Goal: Task Accomplishment & Management: Manage account settings

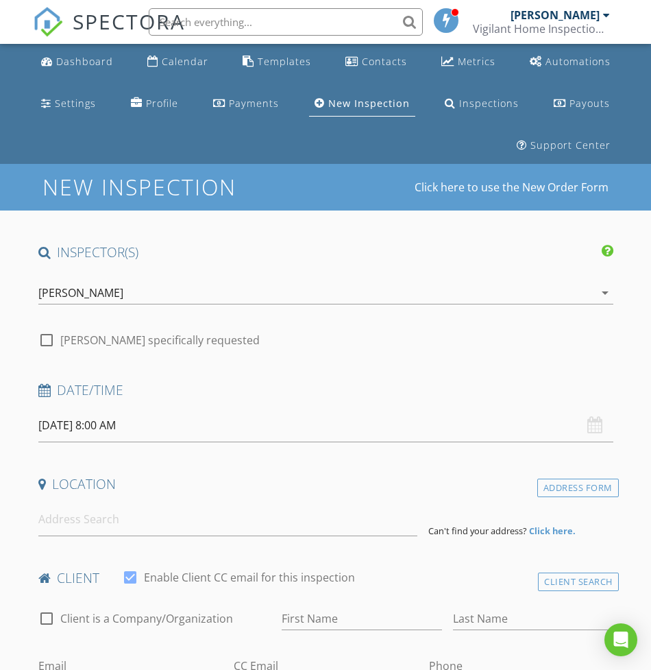
click at [152, 291] on div "[PERSON_NAME]" at bounding box center [316, 293] width 556 height 22
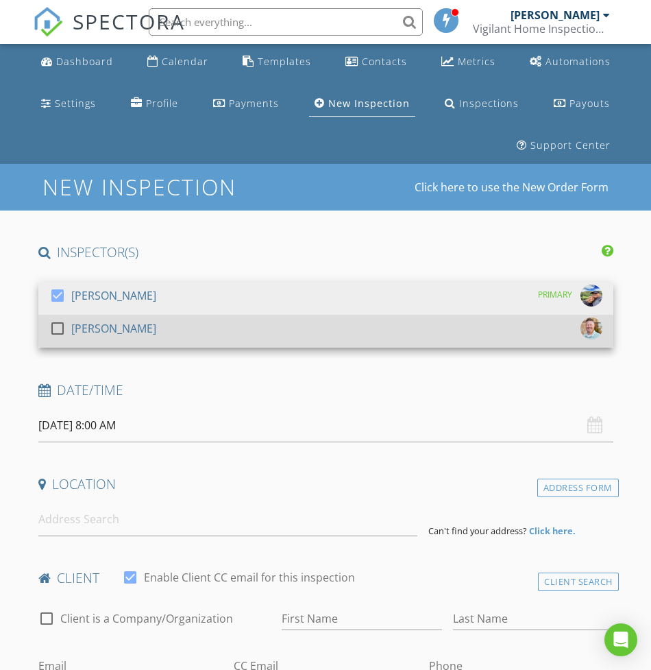
click at [143, 326] on div "check_box_outline_blank Ryan Nichols" at bounding box center [325, 330] width 553 height 27
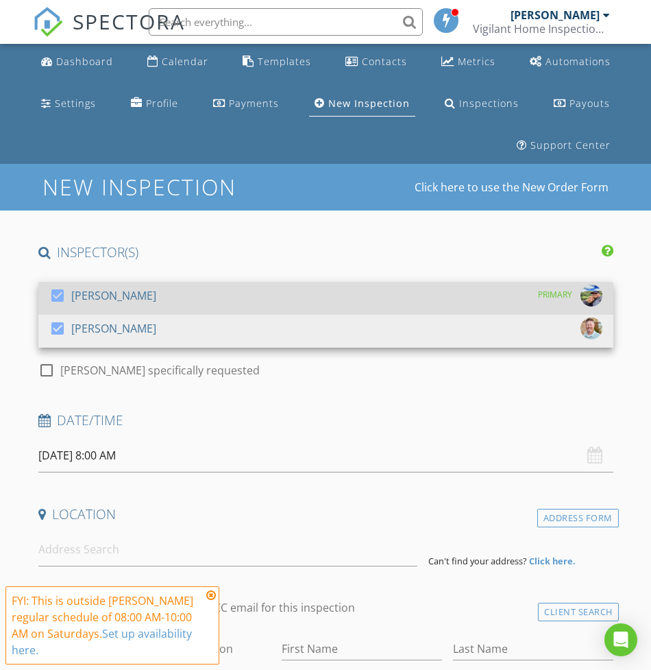
click at [132, 292] on div "[PERSON_NAME]" at bounding box center [113, 295] width 85 height 22
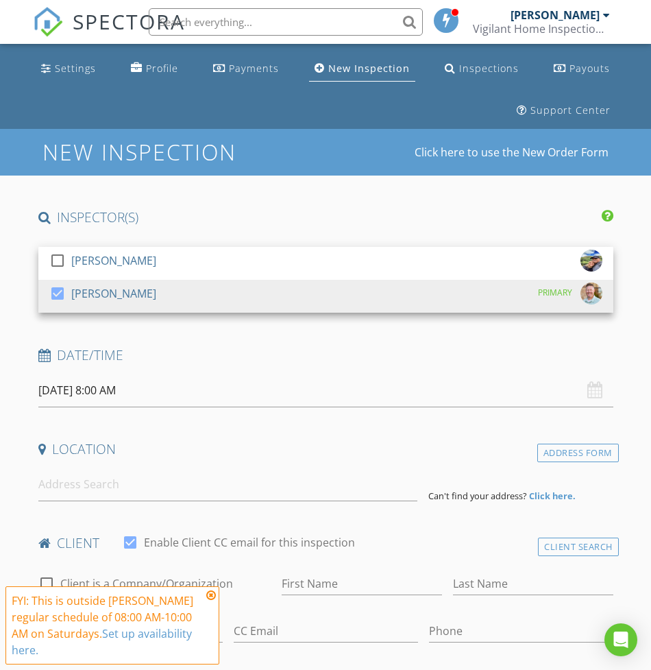
scroll to position [55, 0]
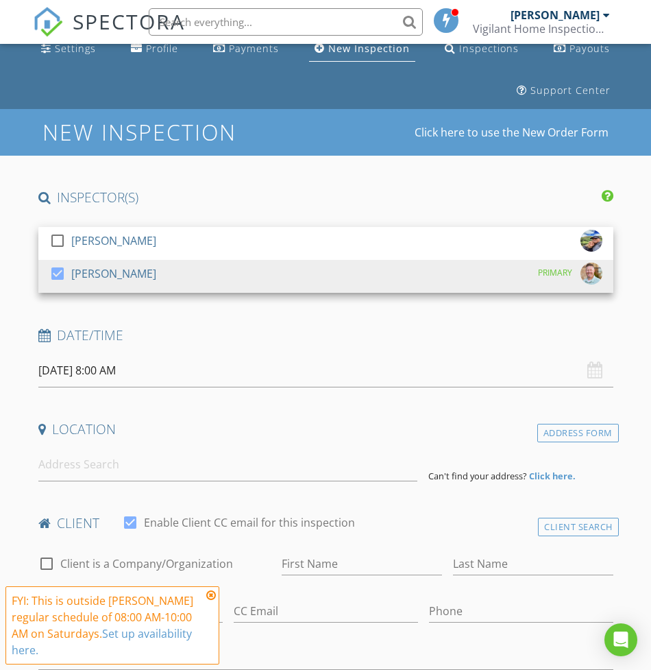
click at [119, 362] on input "08/30/2025 8:00 AM" at bounding box center [325, 371] width 575 height 34
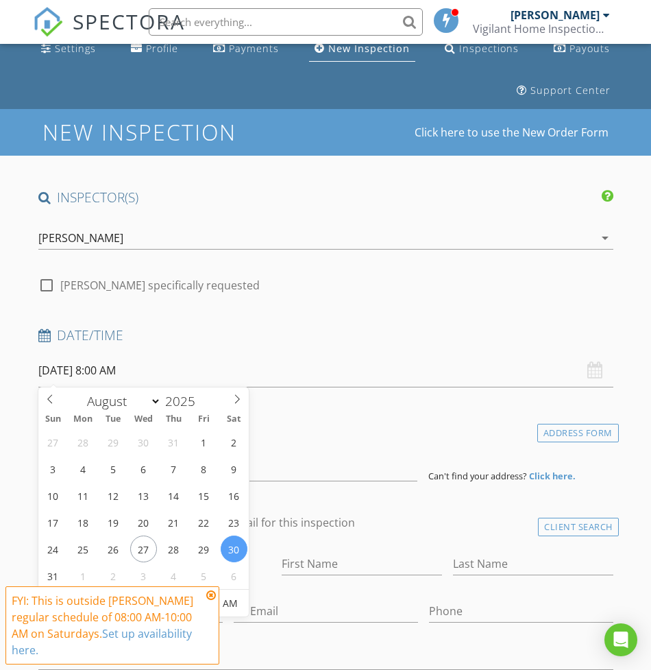
scroll to position [205, 0]
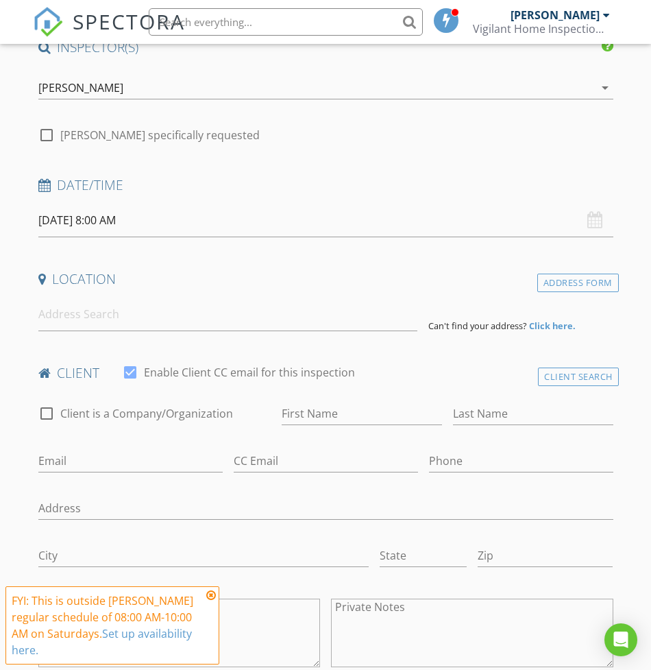
drag, startPoint x: 210, startPoint y: 594, endPoint x: 155, endPoint y: 548, distance: 72.1
click at [210, 593] on icon at bounding box center [211, 594] width 10 height 11
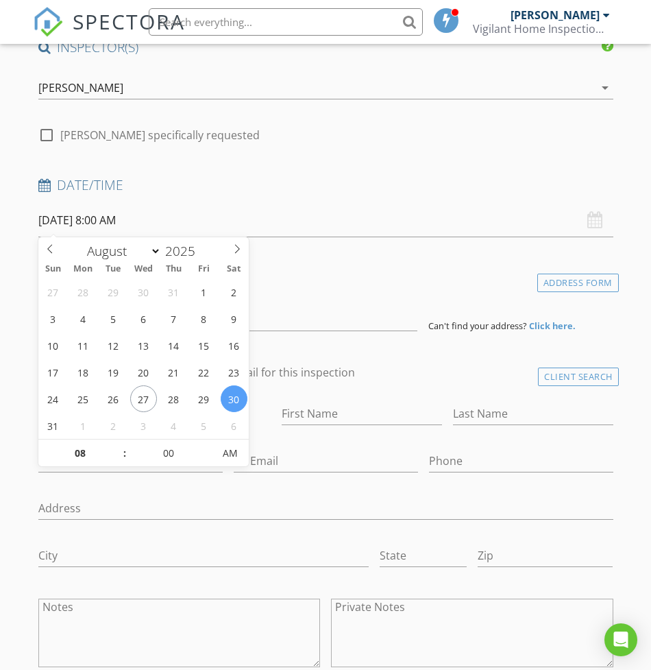
click at [82, 210] on input "08/30/2025 8:00 AM" at bounding box center [325, 221] width 575 height 34
click at [99, 453] on input "08" at bounding box center [80, 453] width 84 height 27
type input "9"
type input "[DATE] 9:00 AM"
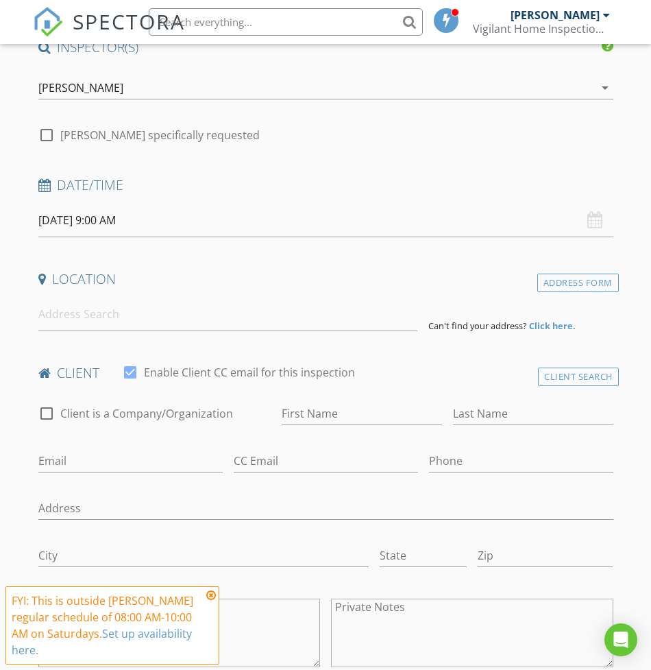
click at [216, 322] on input at bounding box center [228, 314] width 380 height 34
click at [585, 376] on div "Client Search" at bounding box center [578, 376] width 81 height 19
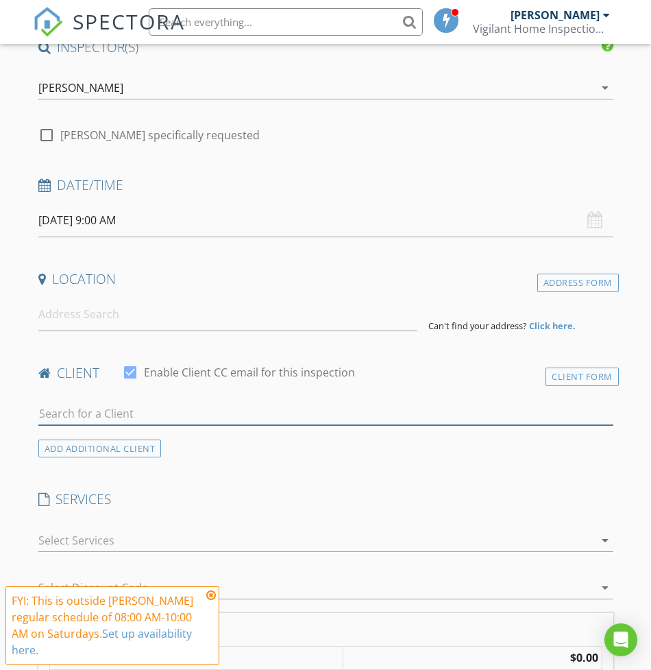
click at [202, 417] on input "text" at bounding box center [325, 413] width 575 height 23
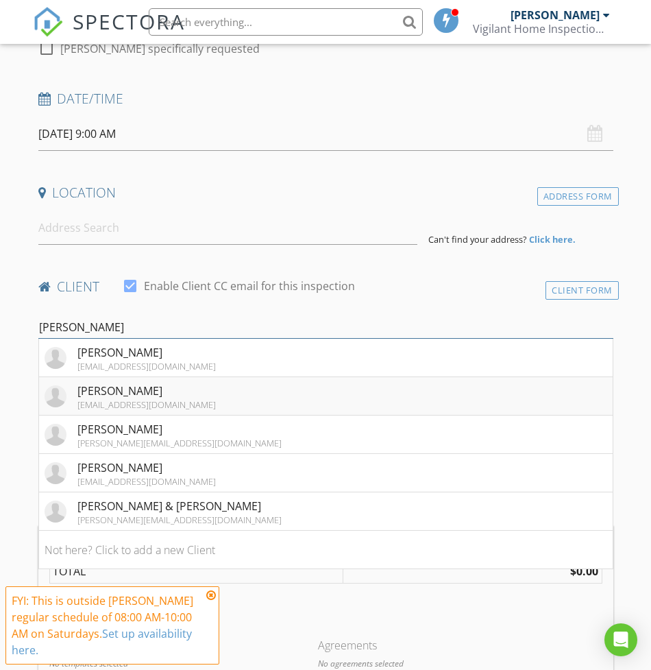
scroll to position [319, 0]
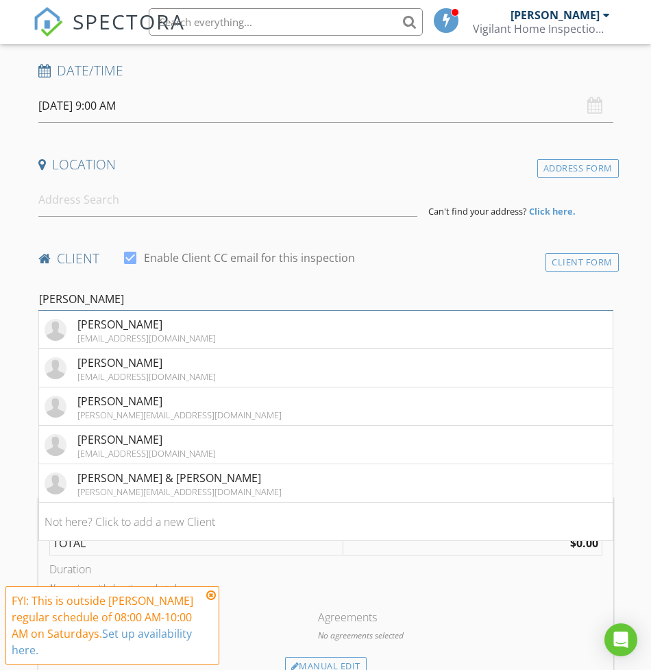
click at [123, 300] on input "nick" at bounding box center [325, 299] width 575 height 23
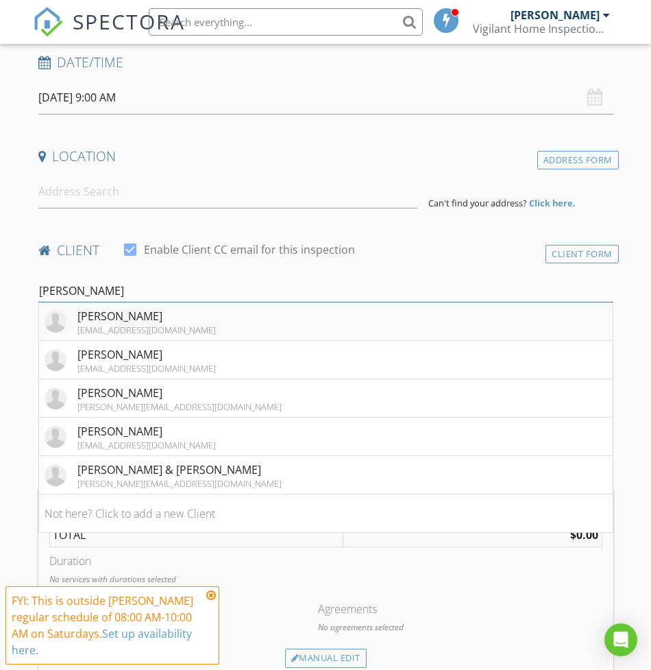
scroll to position [329, 0]
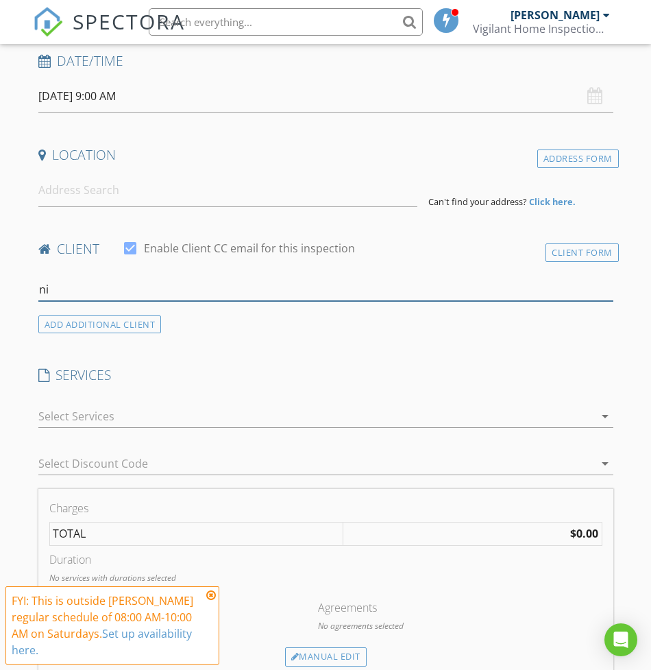
type input "n"
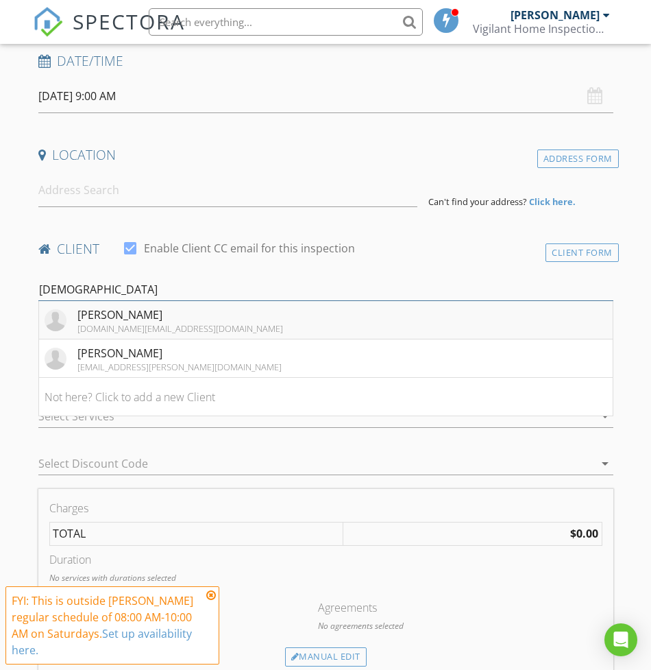
type input "christe"
click at [176, 317] on div "Nicholas Christensen" at bounding box center [180, 314] width 206 height 16
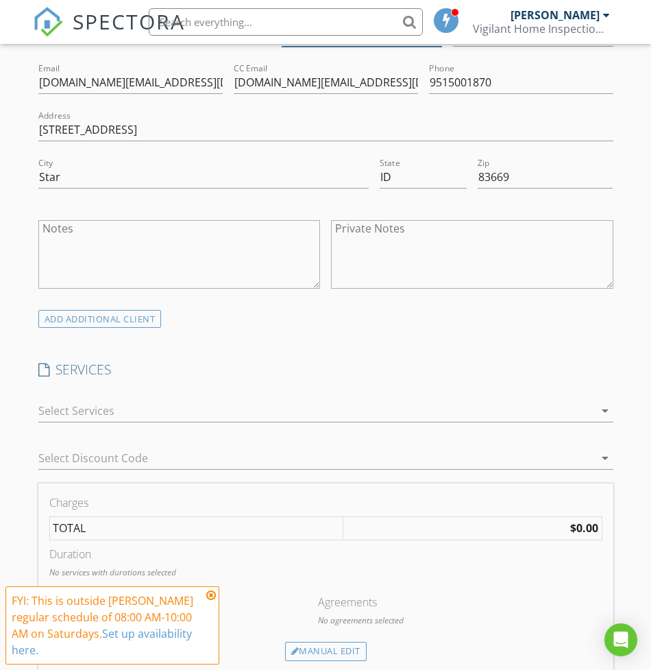
scroll to position [585, 0]
click at [97, 409] on div at bounding box center [316, 409] width 556 height 22
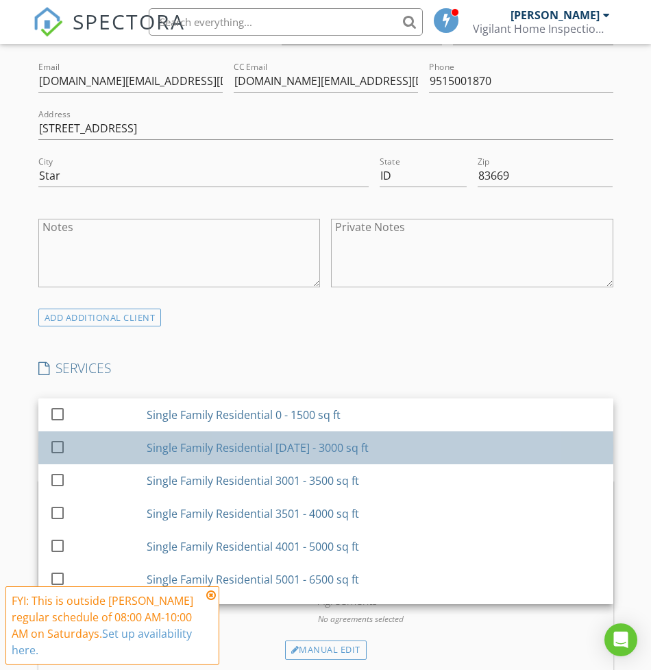
click at [97, 443] on div "check_box_outline_blank" at bounding box center [95, 447] width 92 height 31
checkbox input "true"
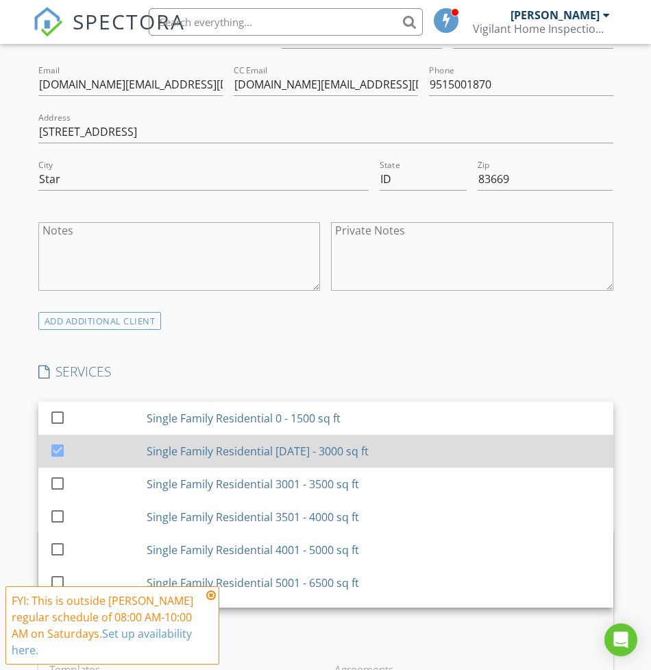
scroll to position [581, 0]
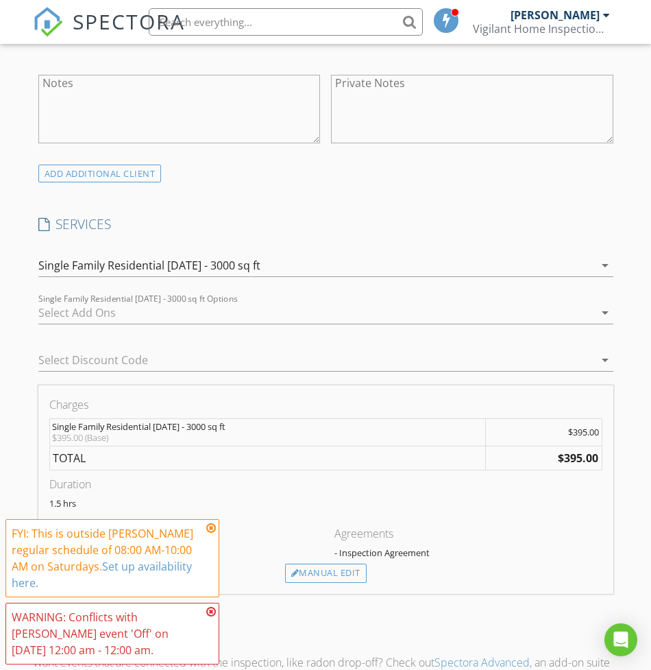
click at [152, 354] on div at bounding box center [306, 360] width 537 height 22
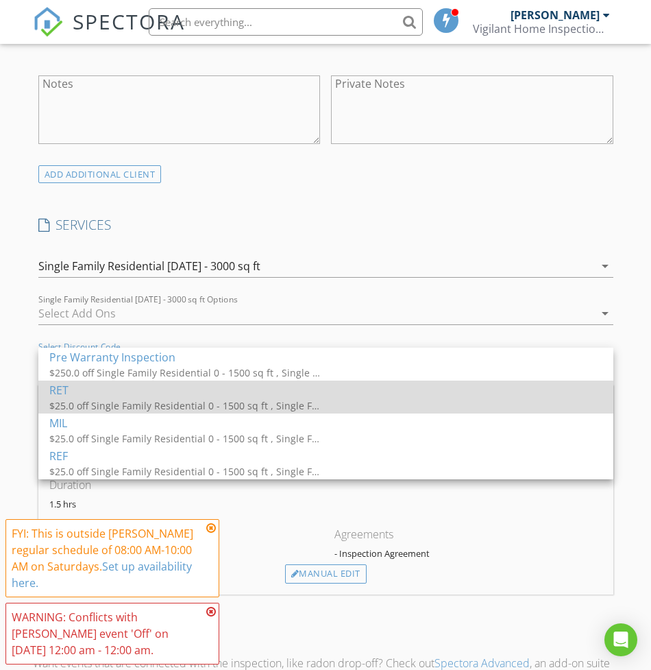
click at [134, 392] on div "RET" at bounding box center [325, 390] width 553 height 16
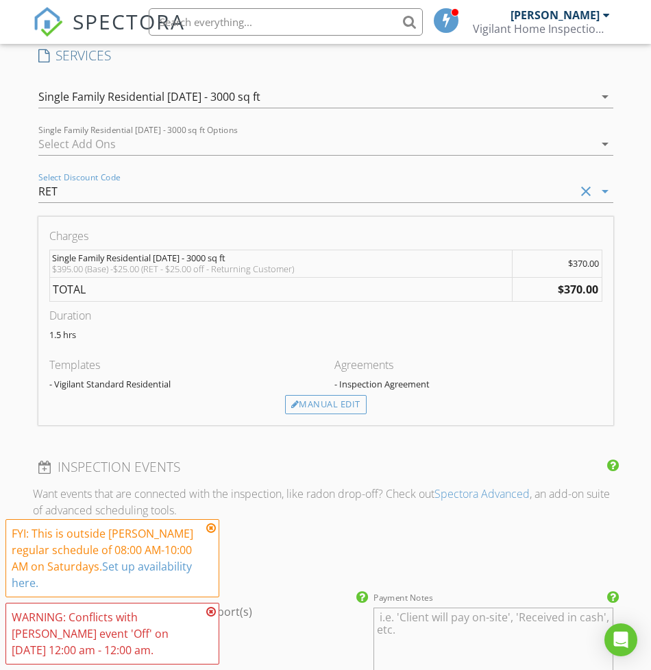
scroll to position [898, 0]
click at [304, 404] on div "Manual Edit" at bounding box center [326, 403] width 82 height 19
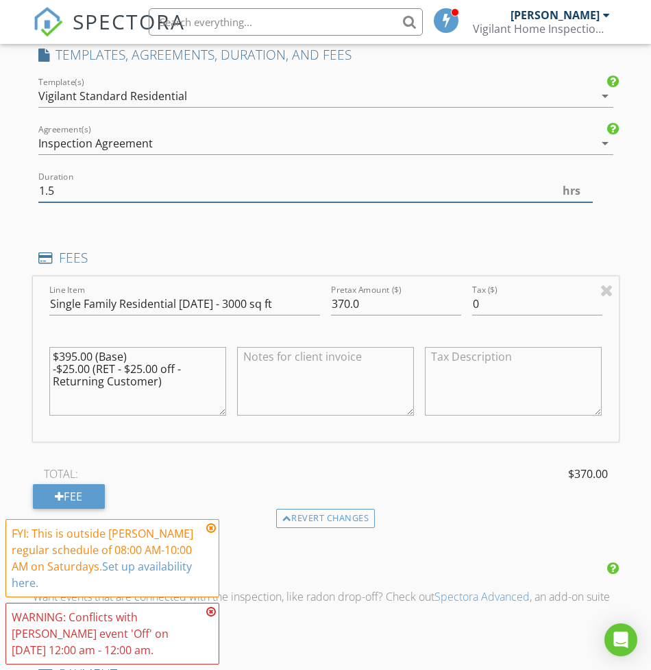
click at [86, 195] on input "1.5" at bounding box center [315, 191] width 555 height 23
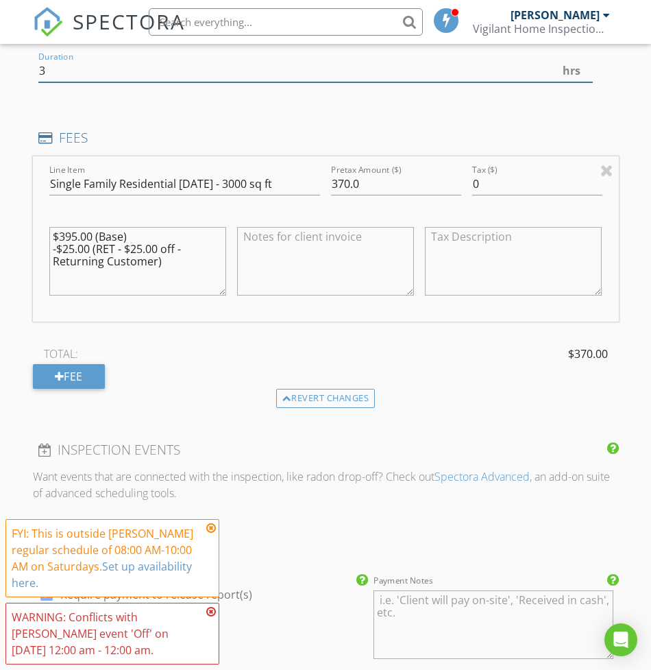
scroll to position [1022, 0]
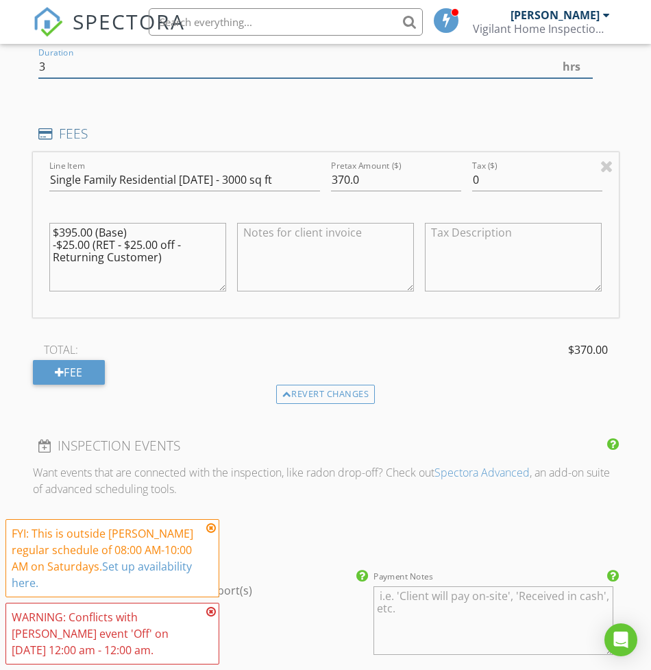
type input "3"
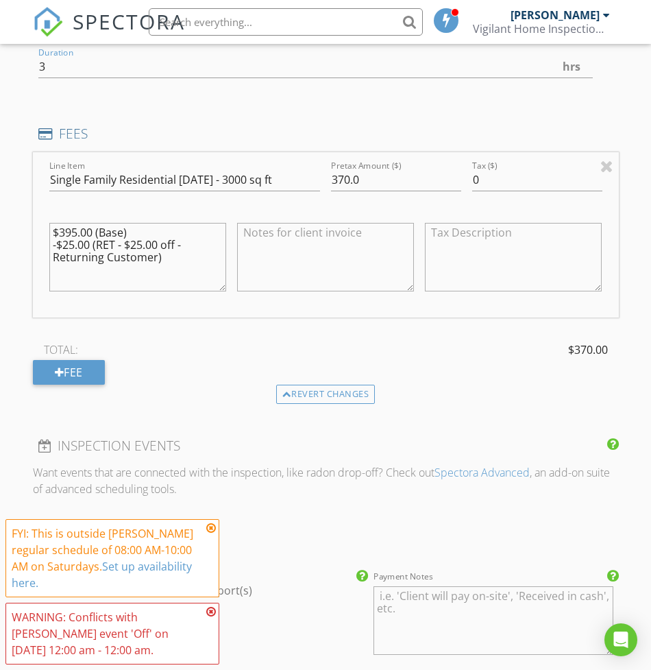
click at [208, 528] on icon at bounding box center [211, 527] width 10 height 11
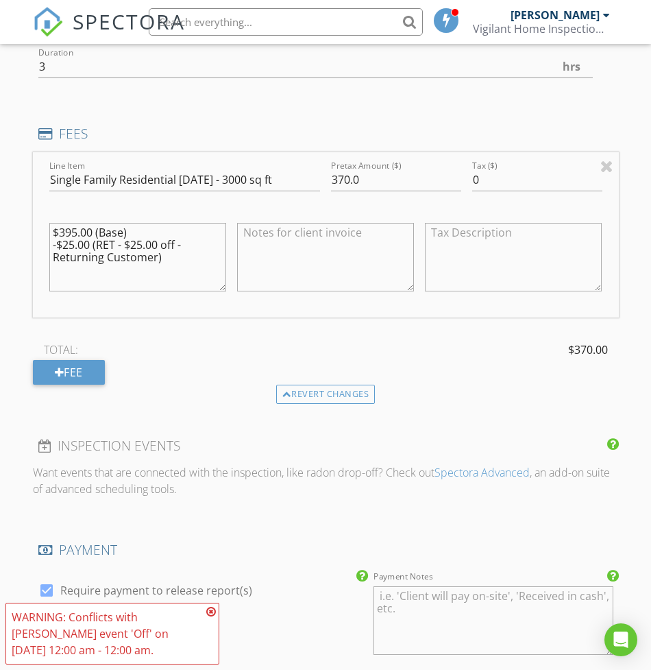
click at [208, 611] on icon at bounding box center [211, 611] width 10 height 11
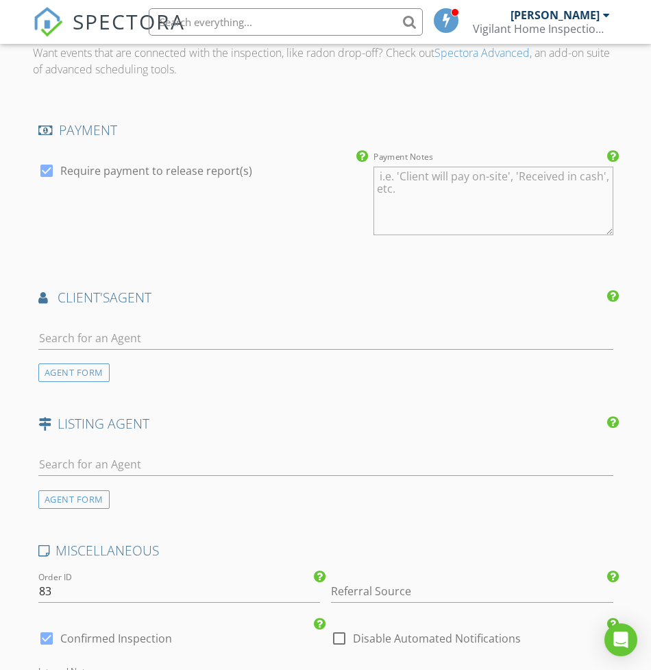
scroll to position [1559, 0]
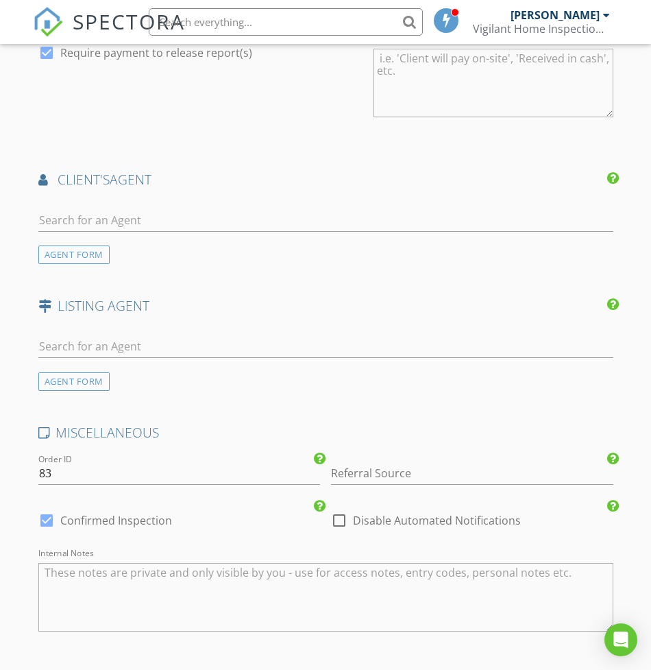
click at [112, 513] on label "Confirmed Inspection" at bounding box center [116, 520] width 112 height 14
checkbox input "false"
checkbox input "true"
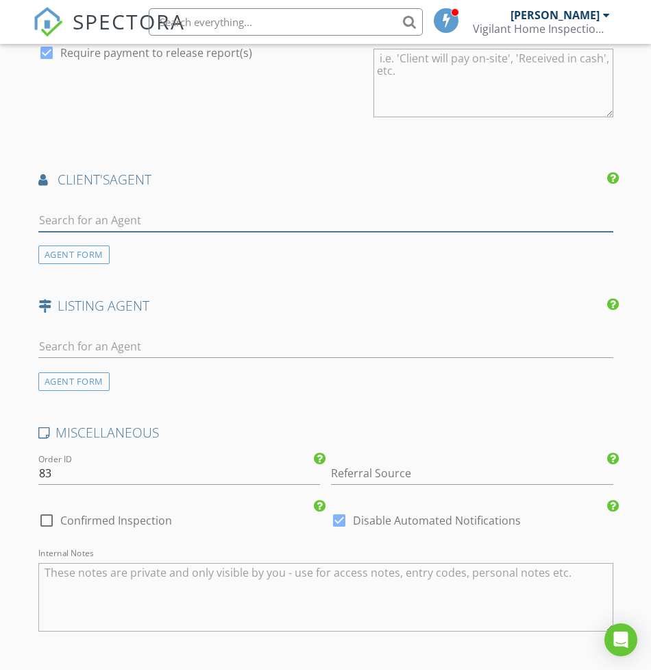
click at [106, 213] on input "text" at bounding box center [325, 220] width 575 height 23
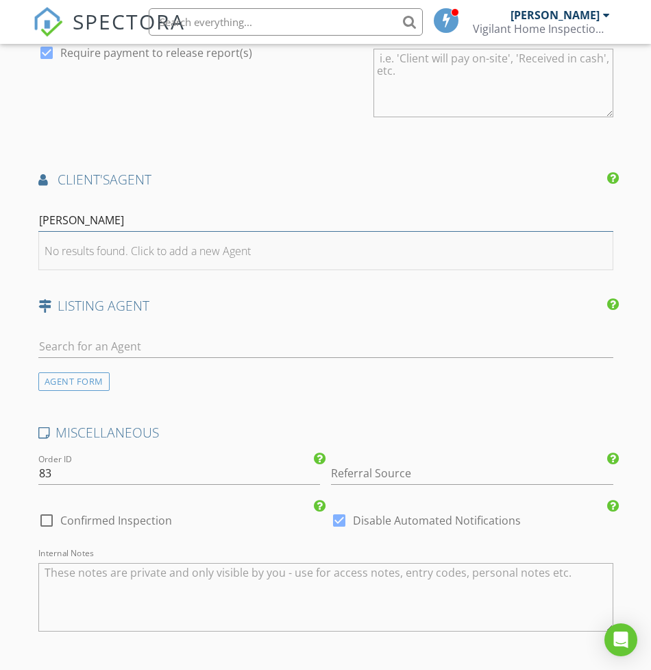
type input "denise"
click at [101, 237] on li "No results found. Click to add a new Agent" at bounding box center [326, 251] width 574 height 38
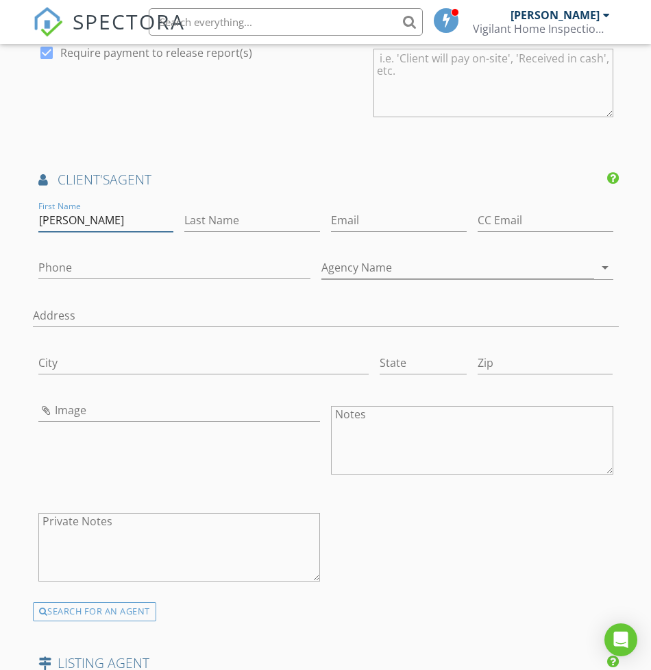
type input "Denise"
type input "Ferrari"
paste input "denise.ferrarirealestate@gmail.com"
type input "denise.ferrarirealestate@gmail.com"
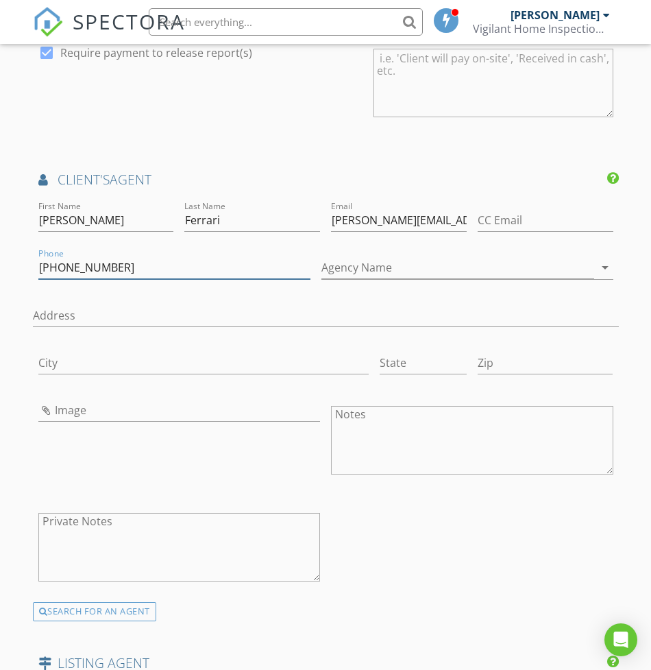
type input "208-922-8855"
click at [302, 128] on div "check_box Require payment to release report(s)" at bounding box center [200, 84] width 335 height 107
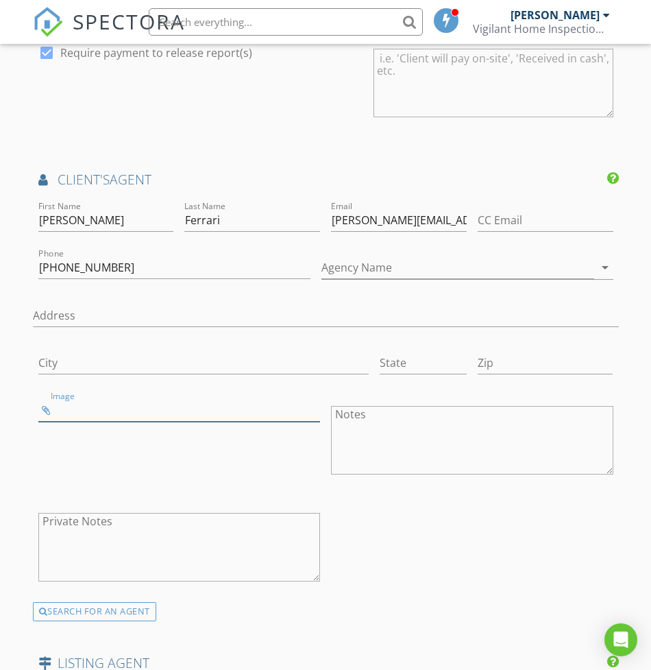
click at [90, 412] on input "Image" at bounding box center [179, 410] width 282 height 23
type input "6358774_displaypic.jpg"
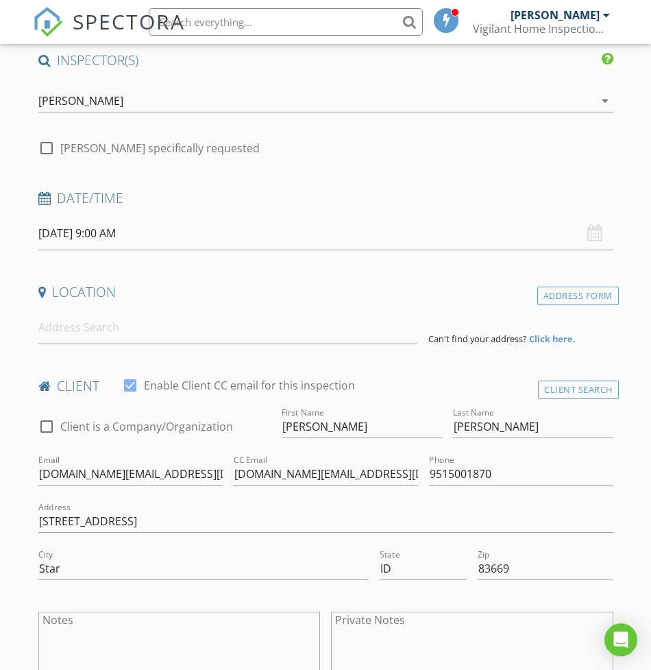
scroll to position [193, 0]
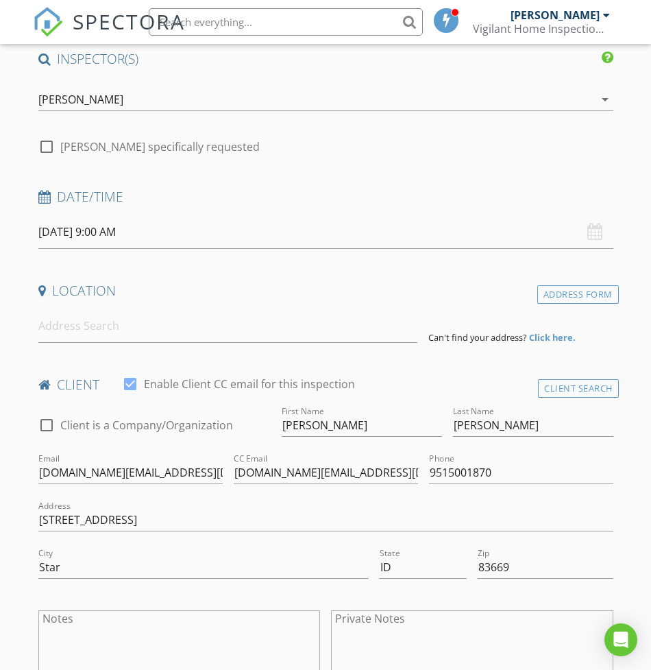
type input "Ferrari Real Estate"
click at [134, 330] on input at bounding box center [228, 326] width 380 height 34
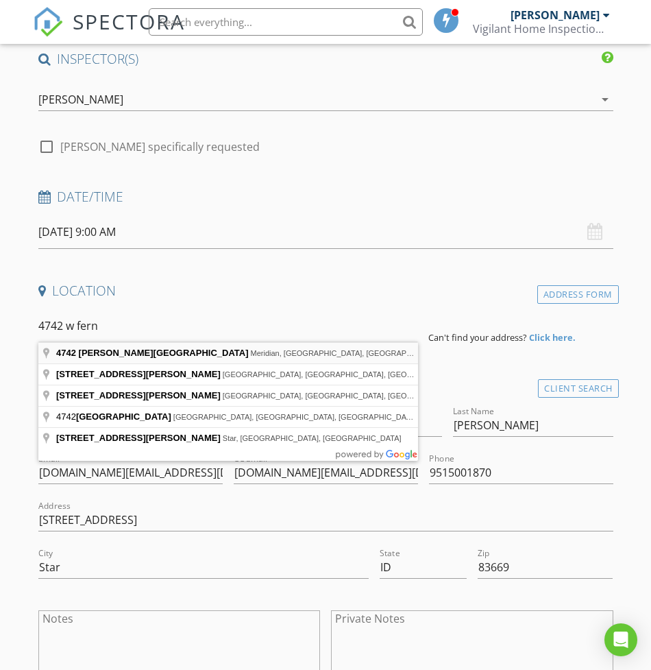
type input "4742 West Fern Vista Court, Meridian, ID, USA"
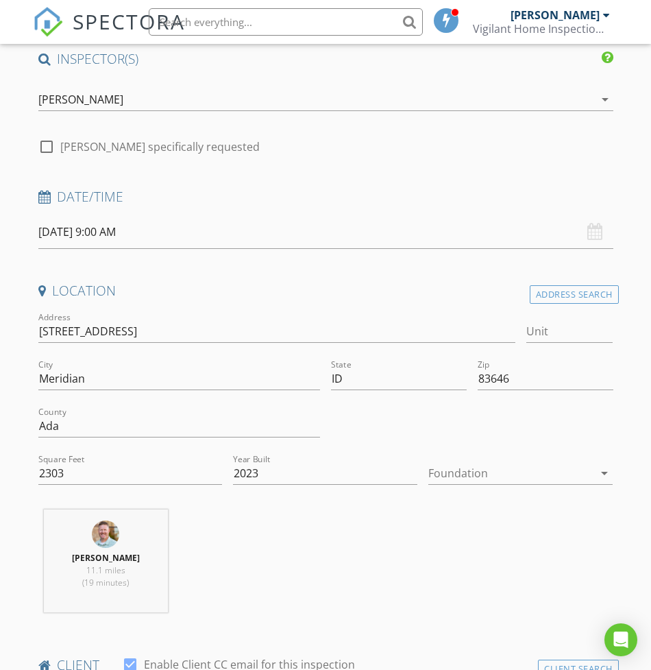
click at [474, 465] on div at bounding box center [510, 473] width 165 height 22
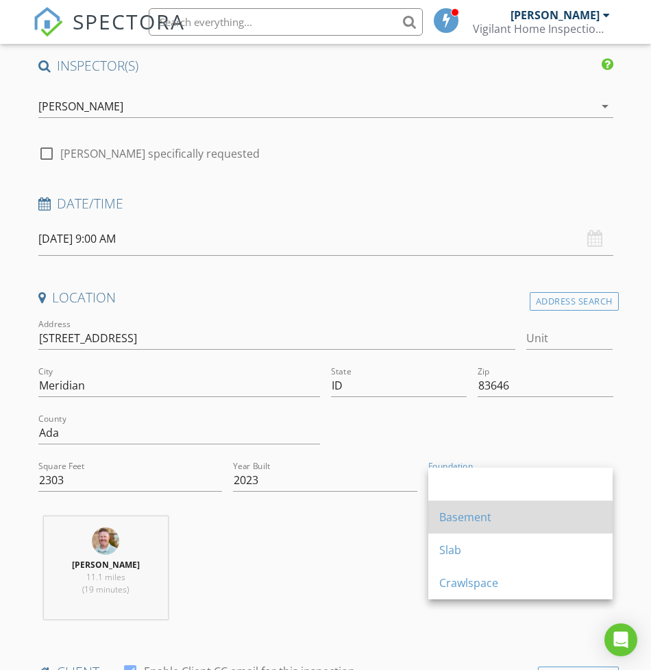
scroll to position [186, 0]
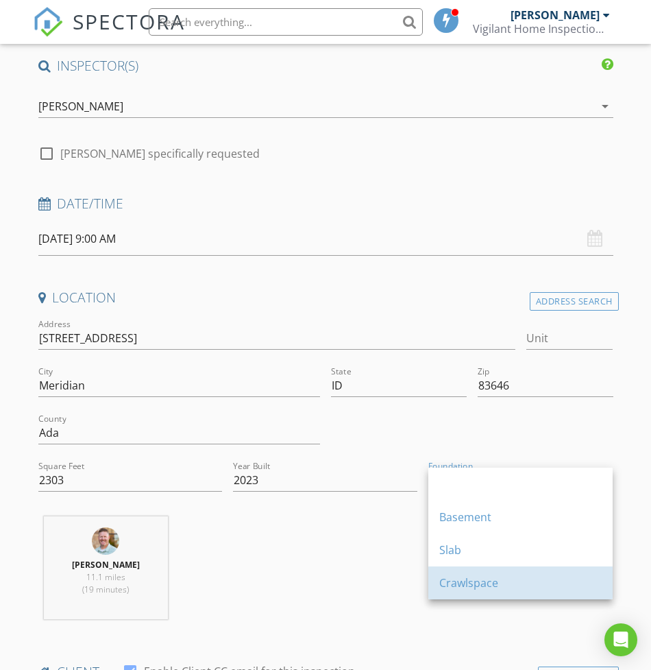
click at [531, 576] on div "Crawlspace" at bounding box center [520, 582] width 162 height 16
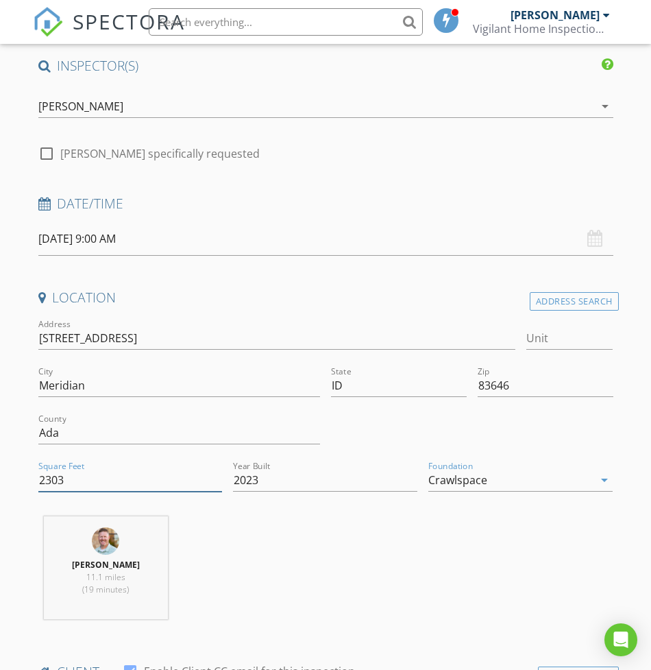
click at [173, 472] on input "2303" at bounding box center [130, 480] width 184 height 23
type input "2800"
type input "4742 W Fern Vista Ct"
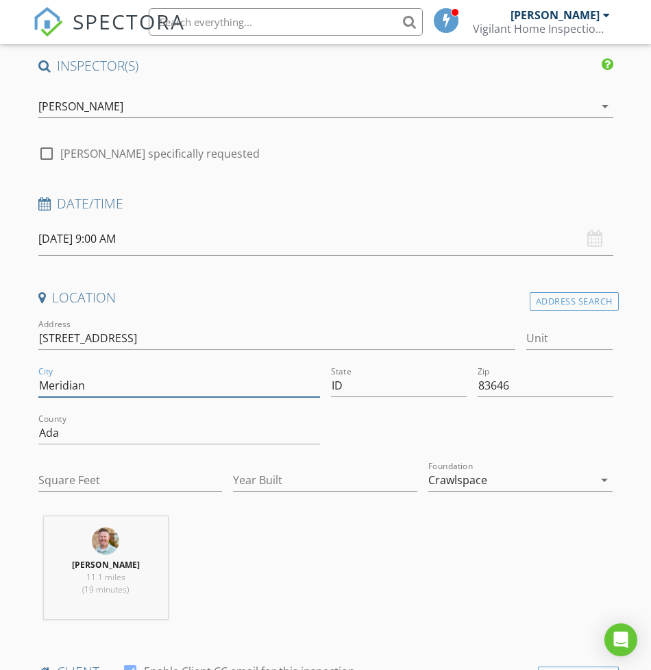
type input "2303"
type input "2023"
click at [92, 480] on input "2303" at bounding box center [130, 480] width 184 height 23
type input "2800"
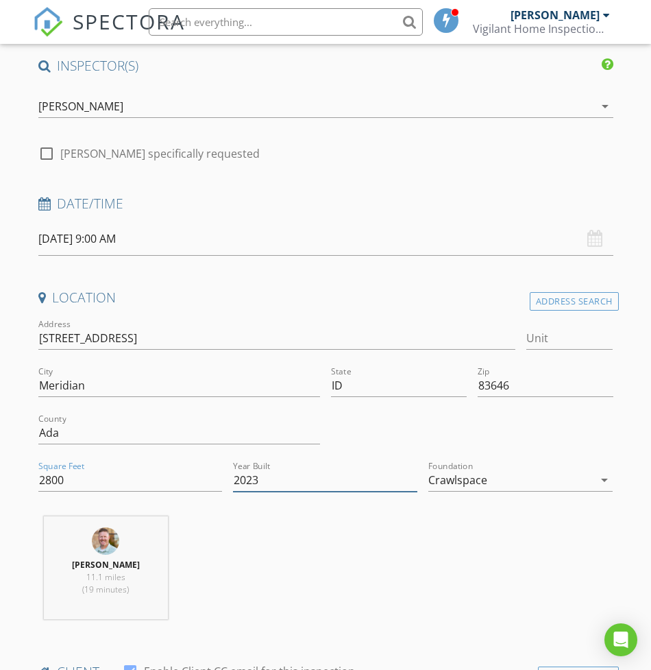
click at [337, 483] on input "2023" at bounding box center [325, 480] width 184 height 23
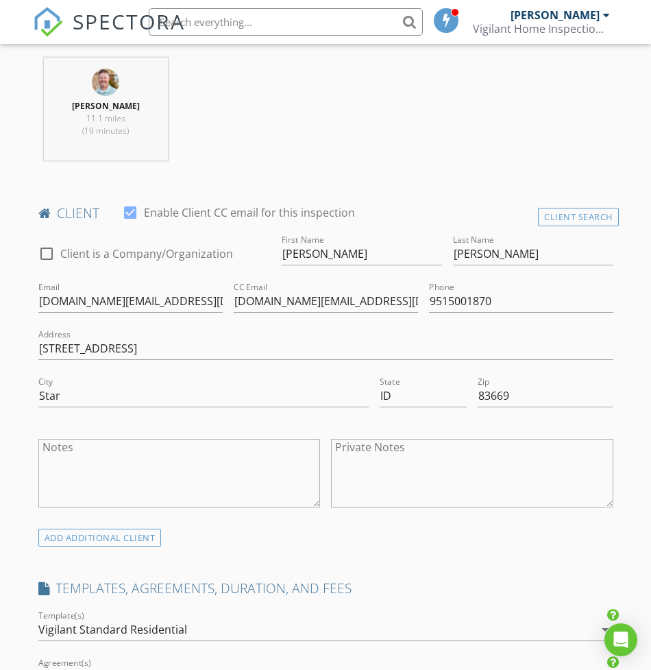
scroll to position [648, 0]
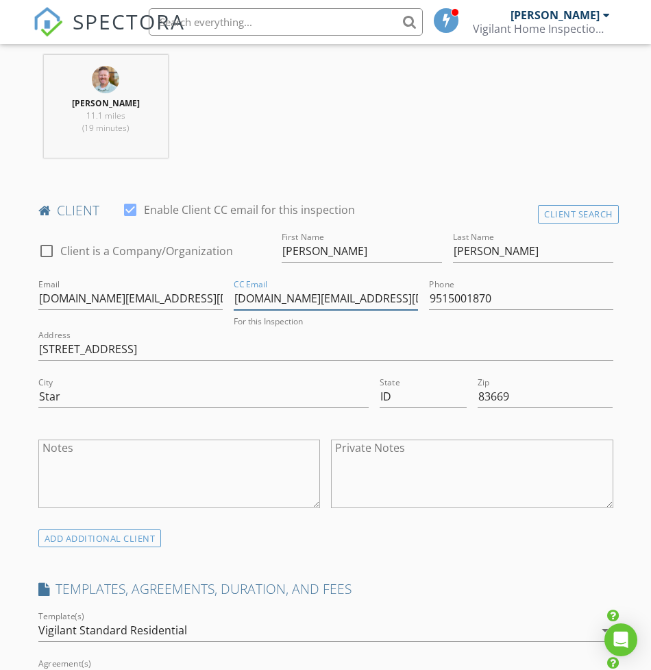
click at [373, 306] on input "Christensen.allstate@gmail.com" at bounding box center [326, 298] width 184 height 23
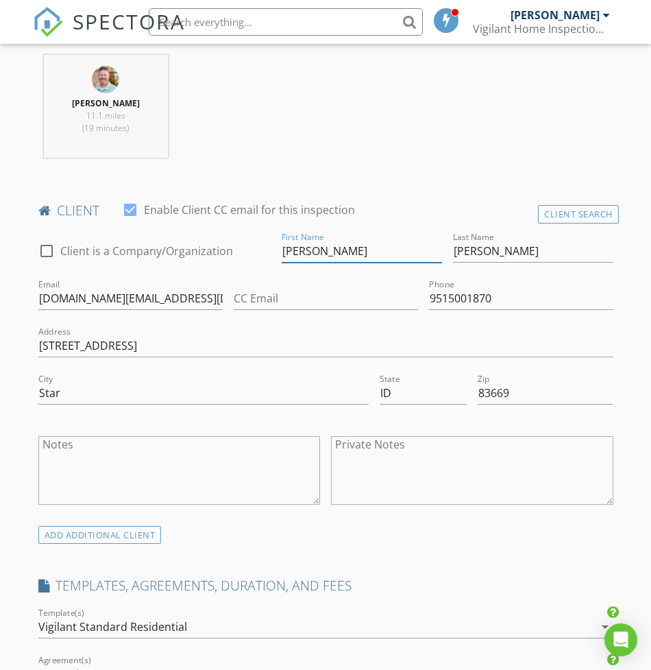
click at [339, 258] on input "Nicholas" at bounding box center [362, 251] width 160 height 23
type input "Nick & Larissa"
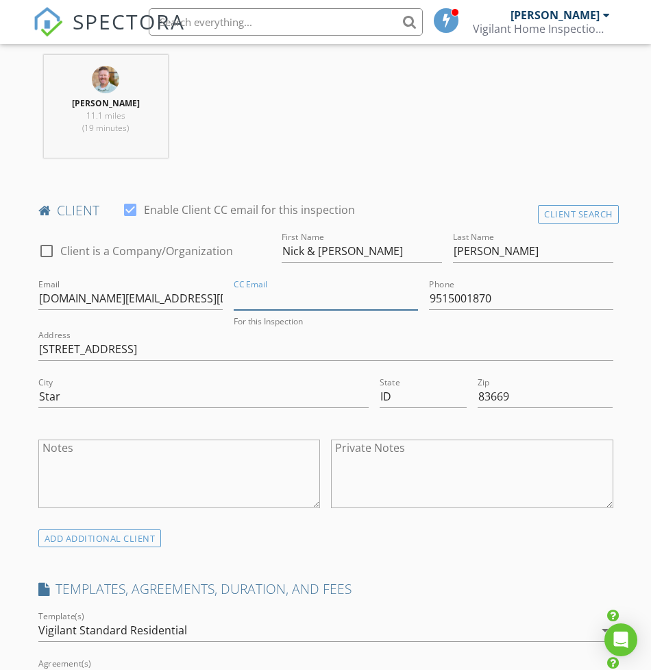
click at [293, 298] on input "CC Email" at bounding box center [326, 298] width 184 height 23
paste input "jonahbear1@gmail.com"
type input "jonahbear1@gmail.com"
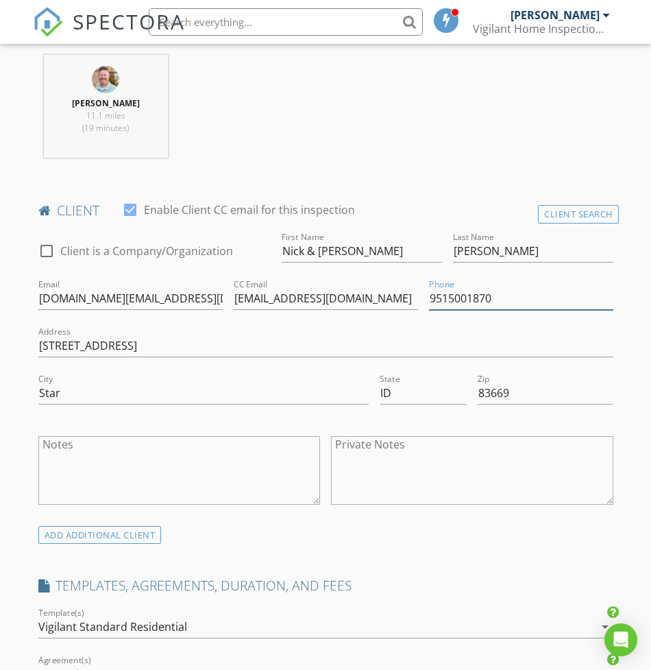
click at [451, 306] on input "9515001870" at bounding box center [521, 298] width 184 height 23
type input "951-500-1870"
drag, startPoint x: 470, startPoint y: 330, endPoint x: 456, endPoint y: 338, distance: 16.2
click at [470, 330] on div "Address 6580 Sage Basin Way" at bounding box center [326, 347] width 586 height 47
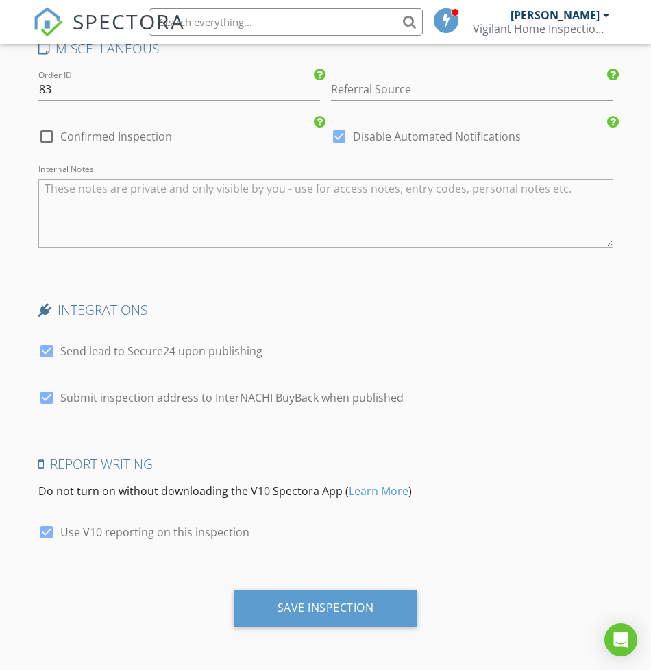
scroll to position [2584, 0]
click at [64, 529] on label "Use V10 reporting on this inspection" at bounding box center [154, 532] width 189 height 14
checkbox input "false"
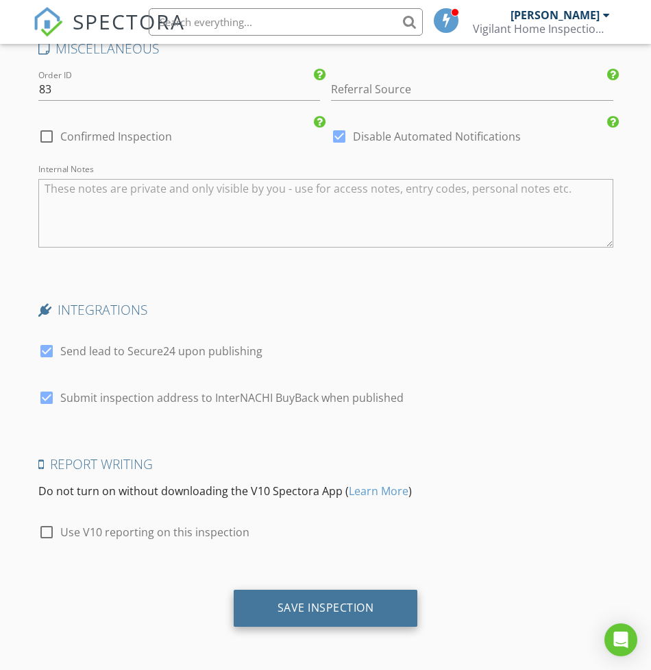
click at [333, 607] on div "Save Inspection" at bounding box center [326, 607] width 97 height 14
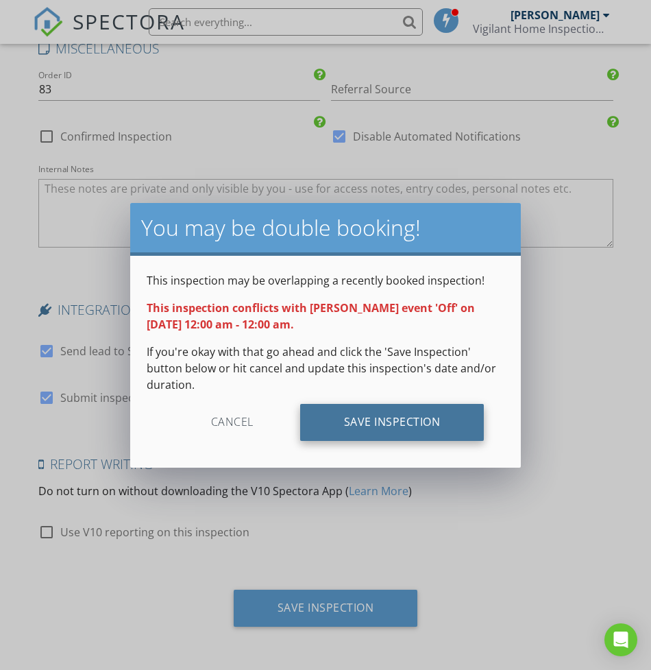
click at [367, 425] on div "Save Inspection" at bounding box center [392, 422] width 184 height 37
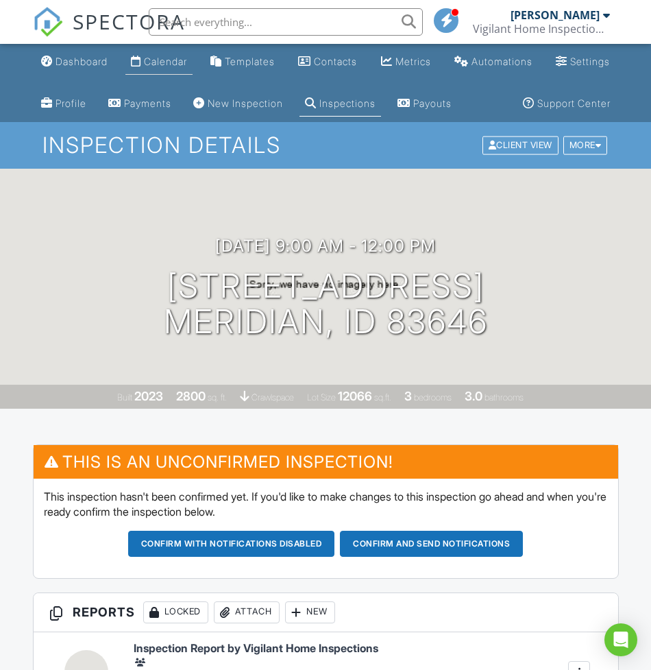
click at [141, 63] on div "Calendar" at bounding box center [136, 61] width 10 height 11
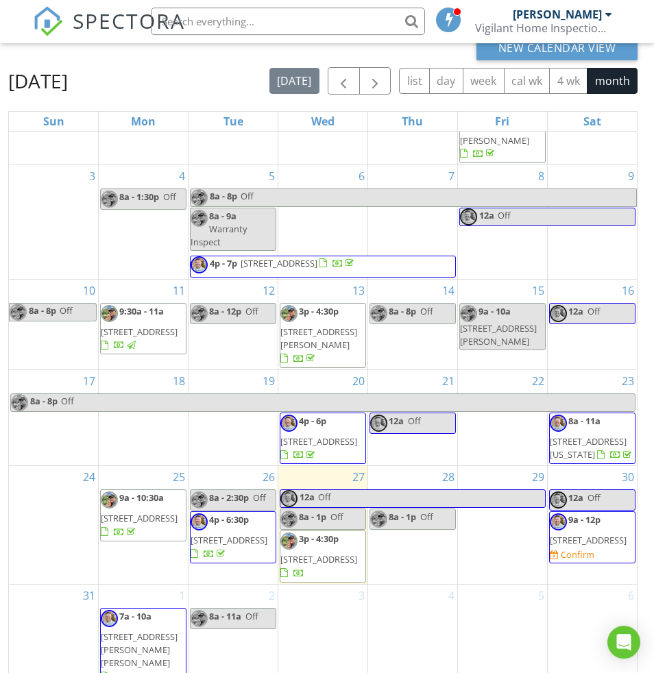
scroll to position [210, 0]
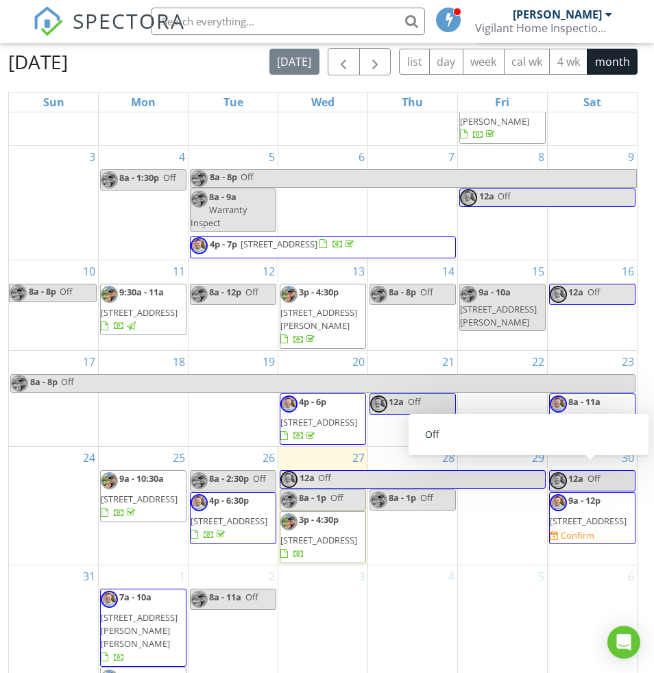
click at [581, 473] on span "12a" at bounding box center [575, 479] width 15 height 12
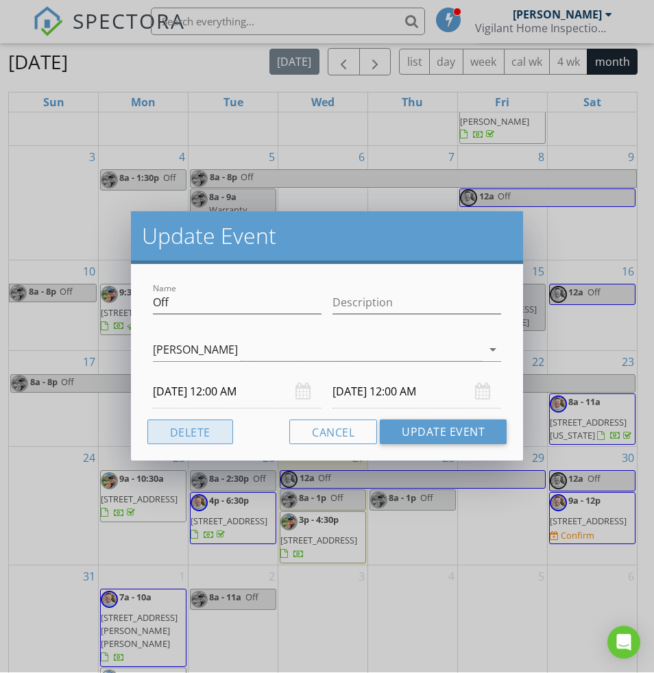
click at [193, 430] on button "Delete" at bounding box center [190, 432] width 86 height 25
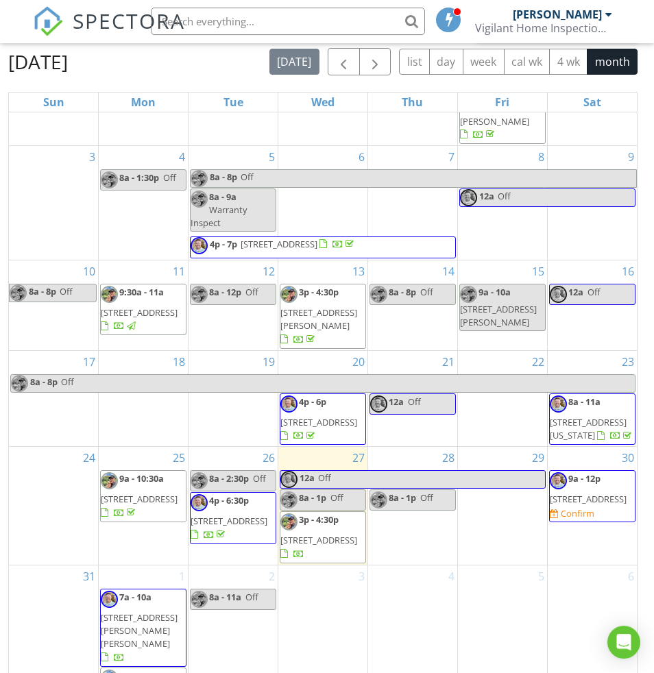
scroll to position [0, 0]
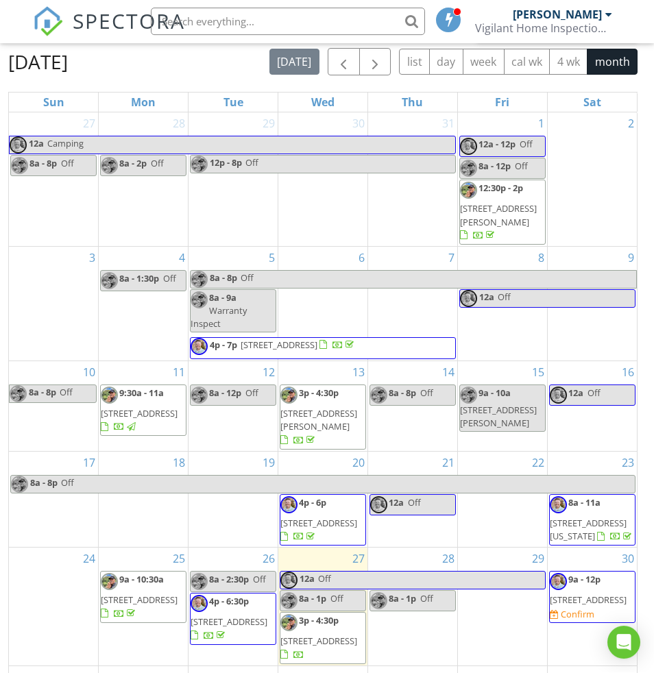
click at [586, 586] on span "9a - 12p" at bounding box center [584, 580] width 32 height 12
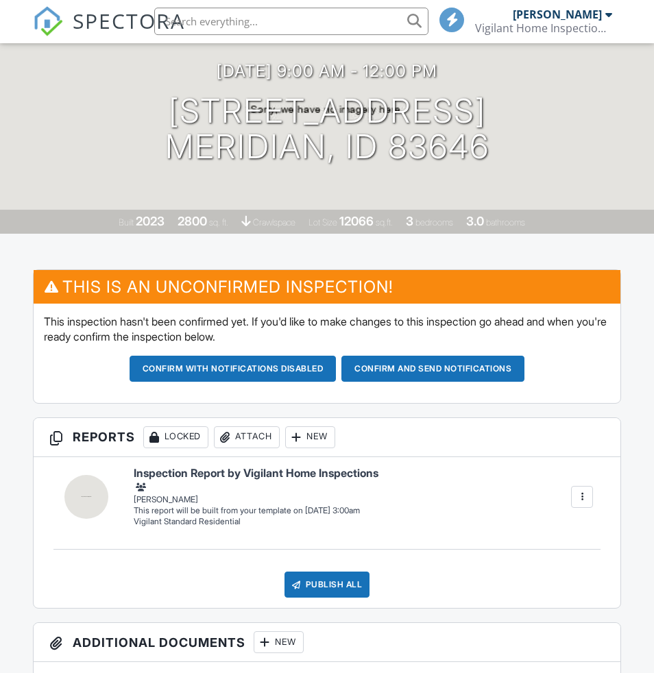
scroll to position [175, 0]
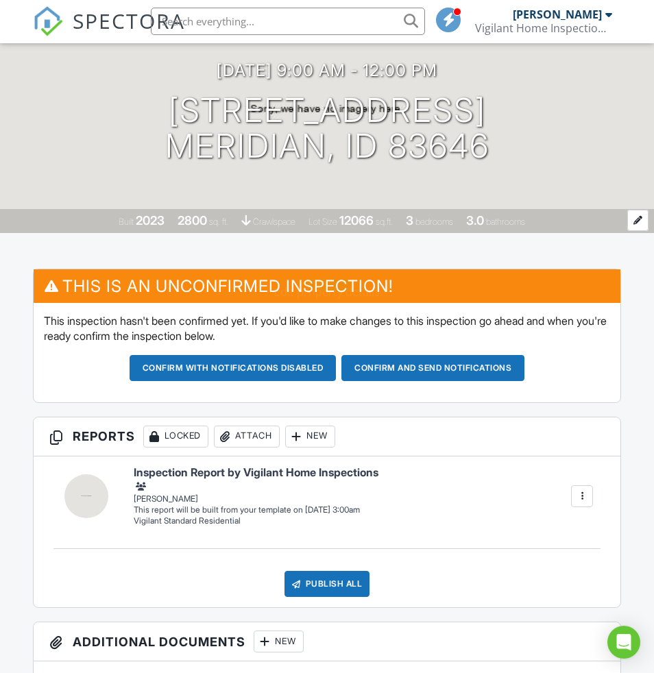
click at [525, 228] on span "bathrooms" at bounding box center [505, 222] width 39 height 10
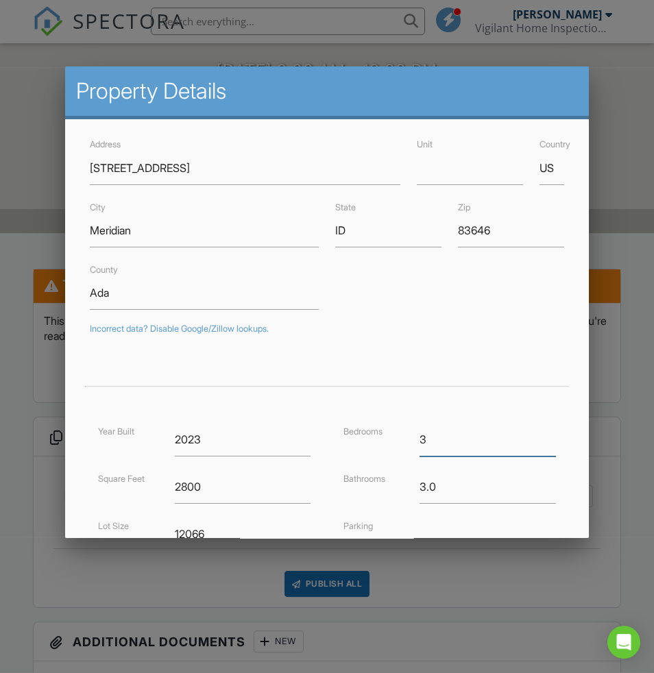
click at [474, 445] on input "3" at bounding box center [487, 441] width 136 height 34
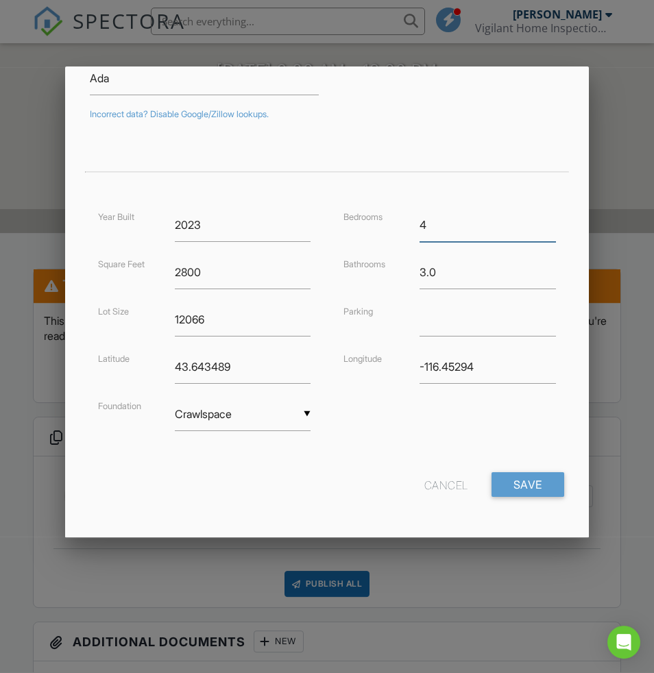
scroll to position [214, 0]
type input "4"
click at [511, 487] on input "Save" at bounding box center [527, 486] width 73 height 25
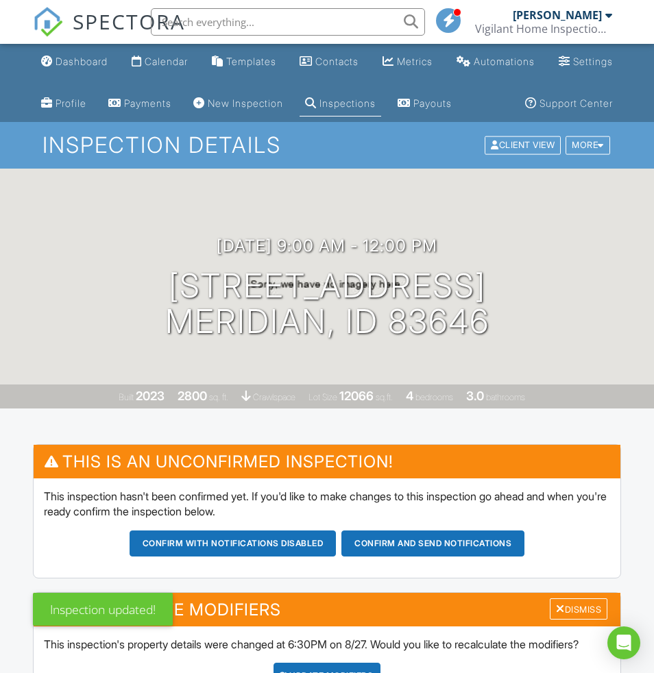
scroll to position [216, 0]
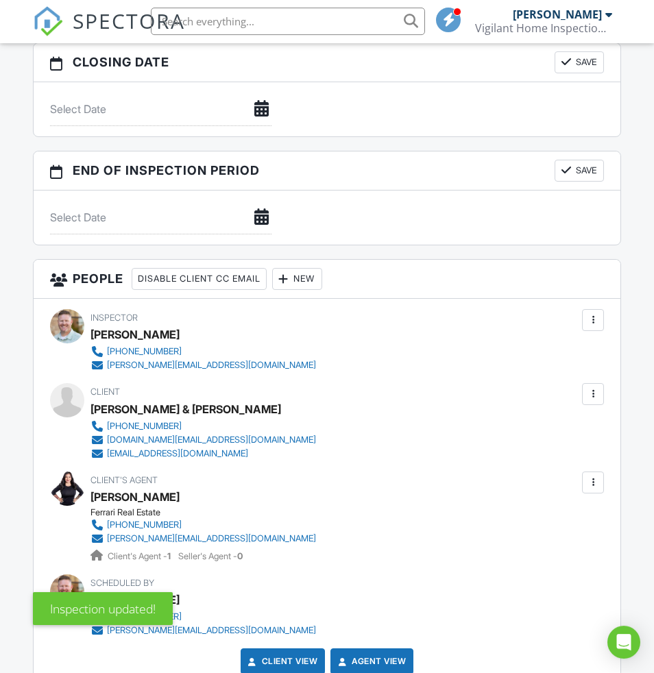
scroll to position [1545, 0]
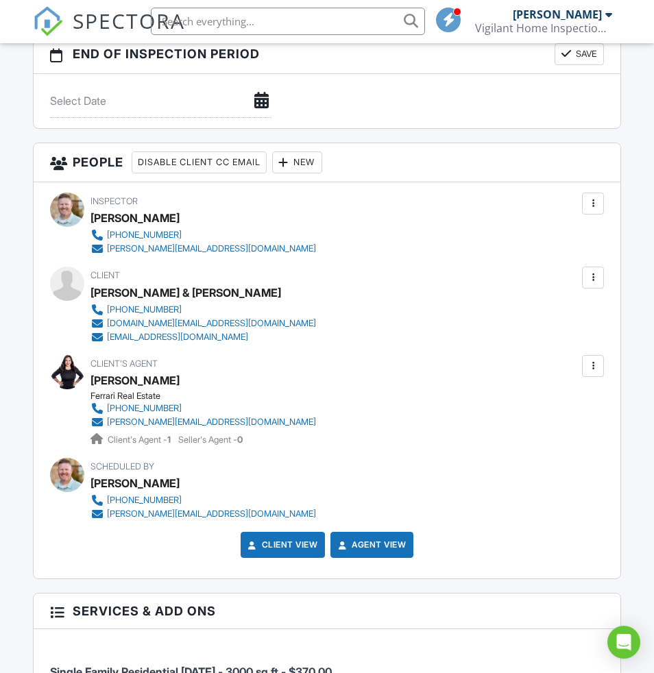
click at [322, 174] on div "New" at bounding box center [297, 163] width 50 height 22
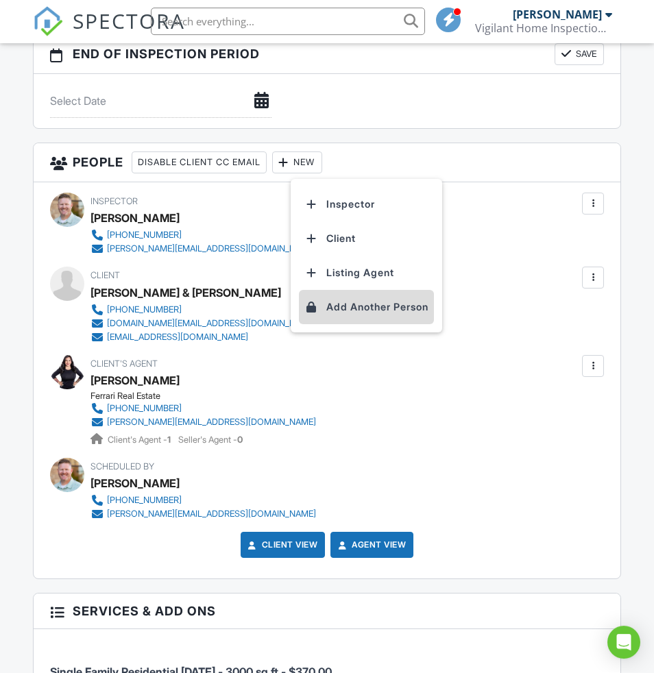
click at [350, 325] on li "Add Another Person" at bounding box center [366, 308] width 135 height 34
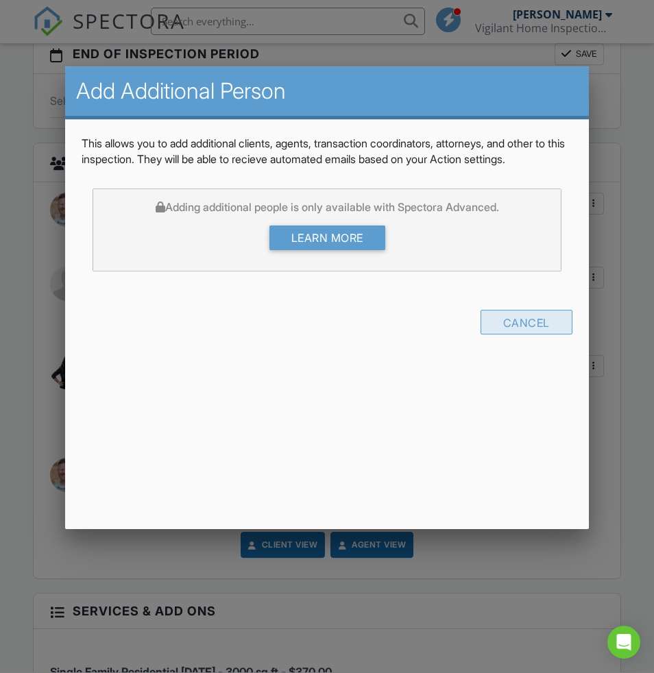
click at [518, 321] on div "Cancel" at bounding box center [526, 323] width 92 height 25
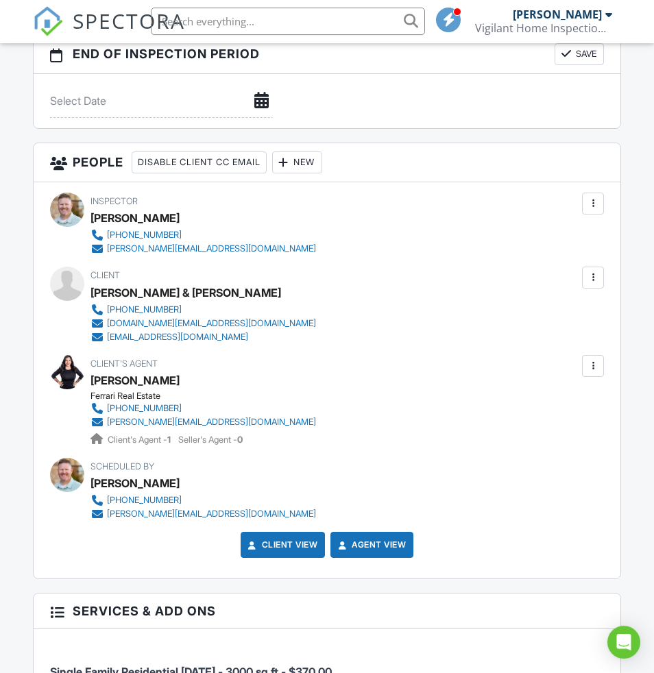
click at [589, 374] on div at bounding box center [593, 367] width 14 height 14
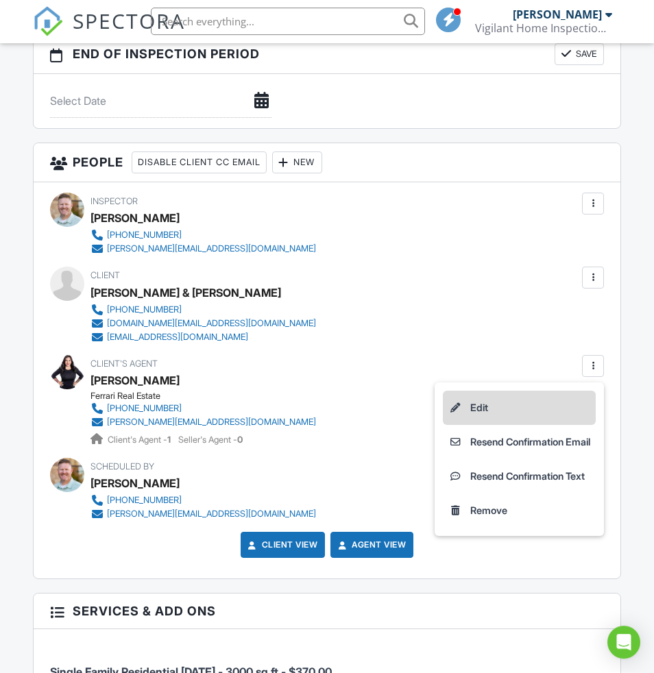
click at [454, 426] on li "Edit" at bounding box center [519, 408] width 153 height 34
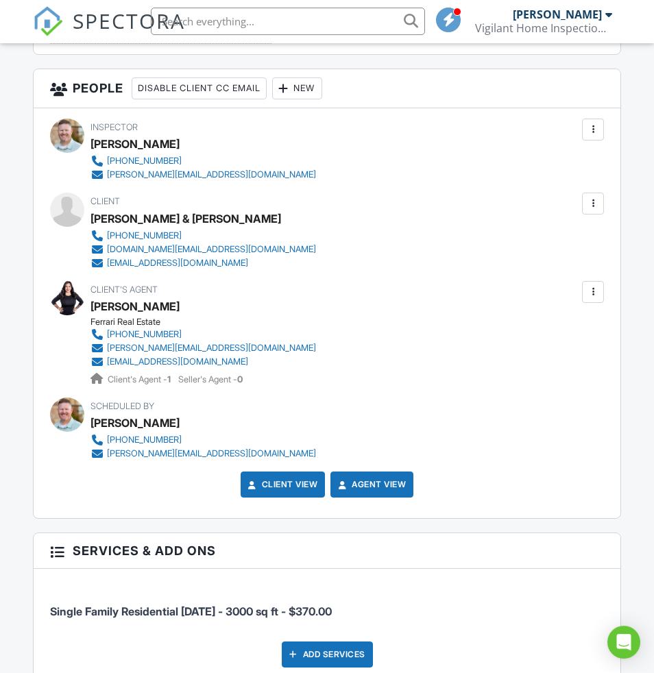
scroll to position [1620, 0]
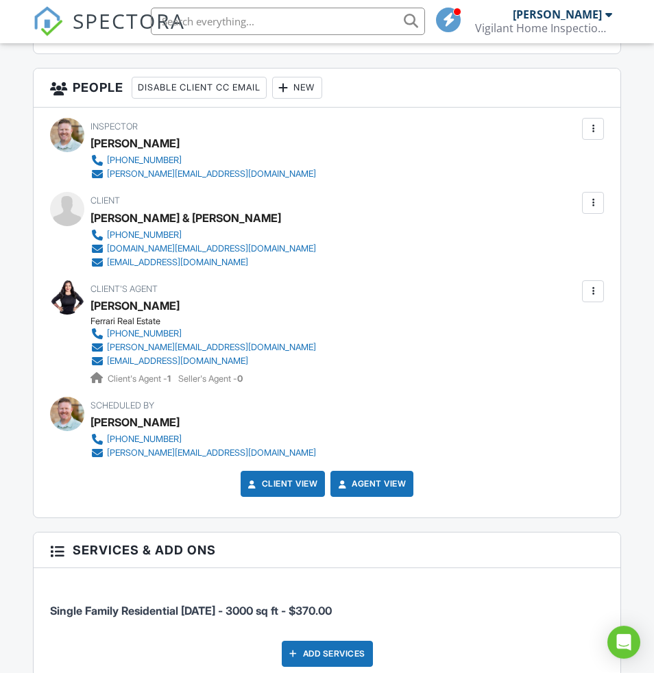
click at [322, 99] on div "New" at bounding box center [297, 88] width 50 height 22
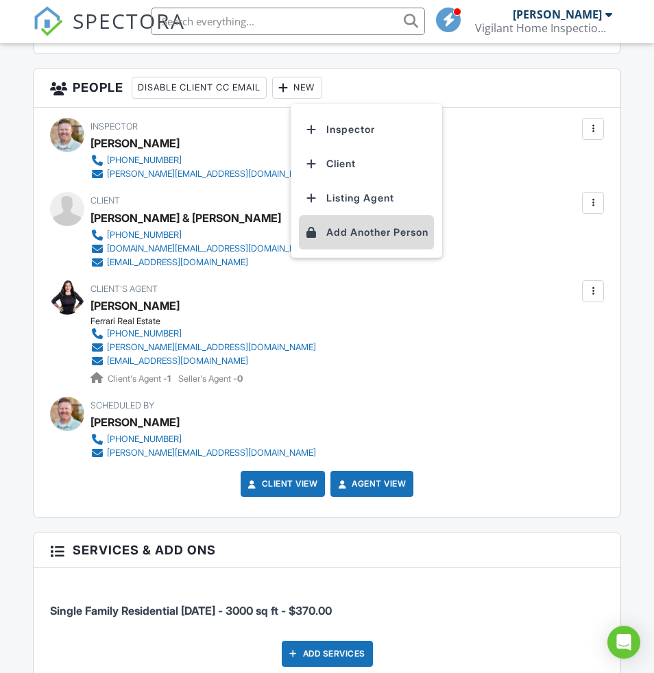
click at [361, 250] on li "Add Another Person" at bounding box center [366, 233] width 135 height 34
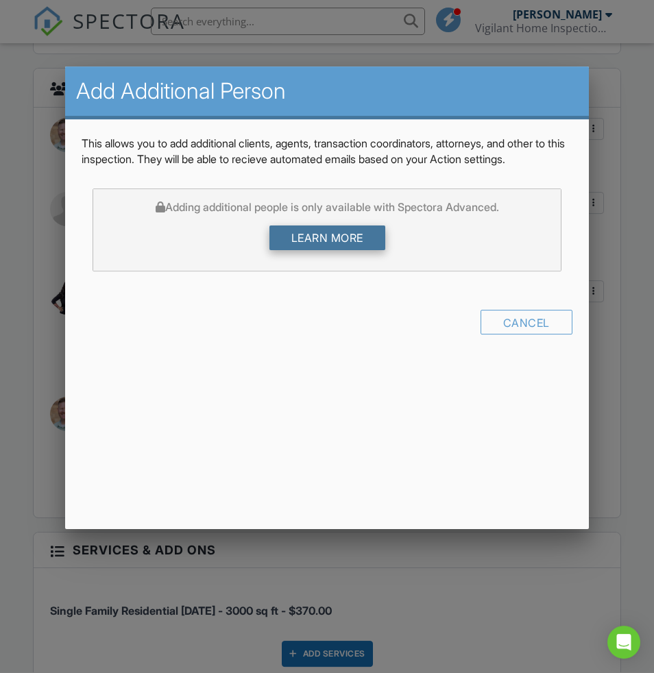
click at [344, 240] on link "Learn more" at bounding box center [327, 238] width 116 height 25
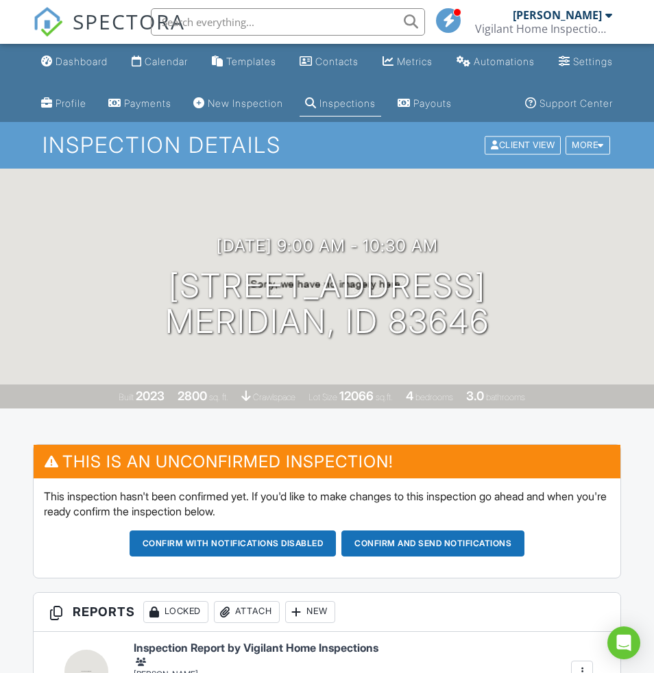
click at [79, 50] on link "Dashboard" at bounding box center [74, 61] width 77 height 25
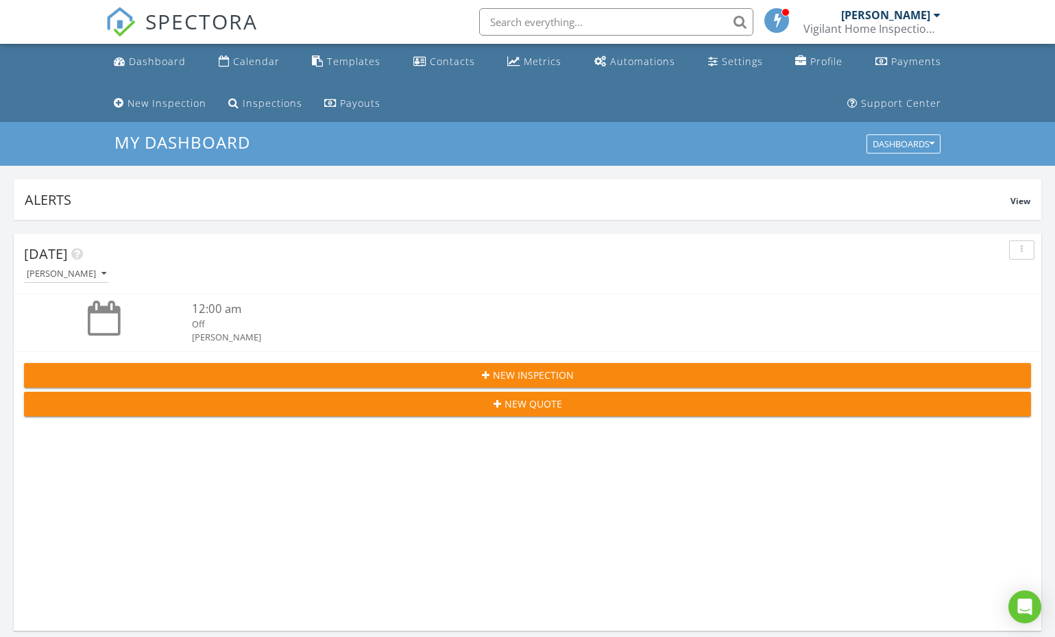
scroll to position [2345, 1056]
drag, startPoint x: 162, startPoint y: 45, endPoint x: 160, endPoint y: 56, distance: 10.4
click at [162, 46] on link "SPECTORA" at bounding box center [182, 33] width 152 height 29
click at [160, 58] on div "Dashboard" at bounding box center [157, 61] width 57 height 13
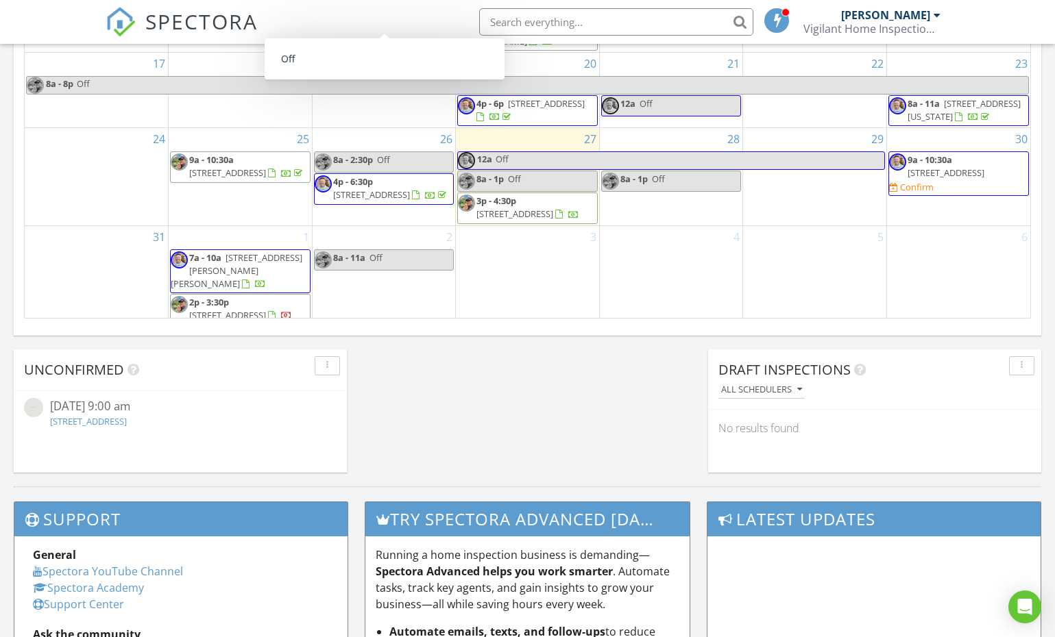
scroll to position [3, 0]
